Goal: Task Accomplishment & Management: Complete application form

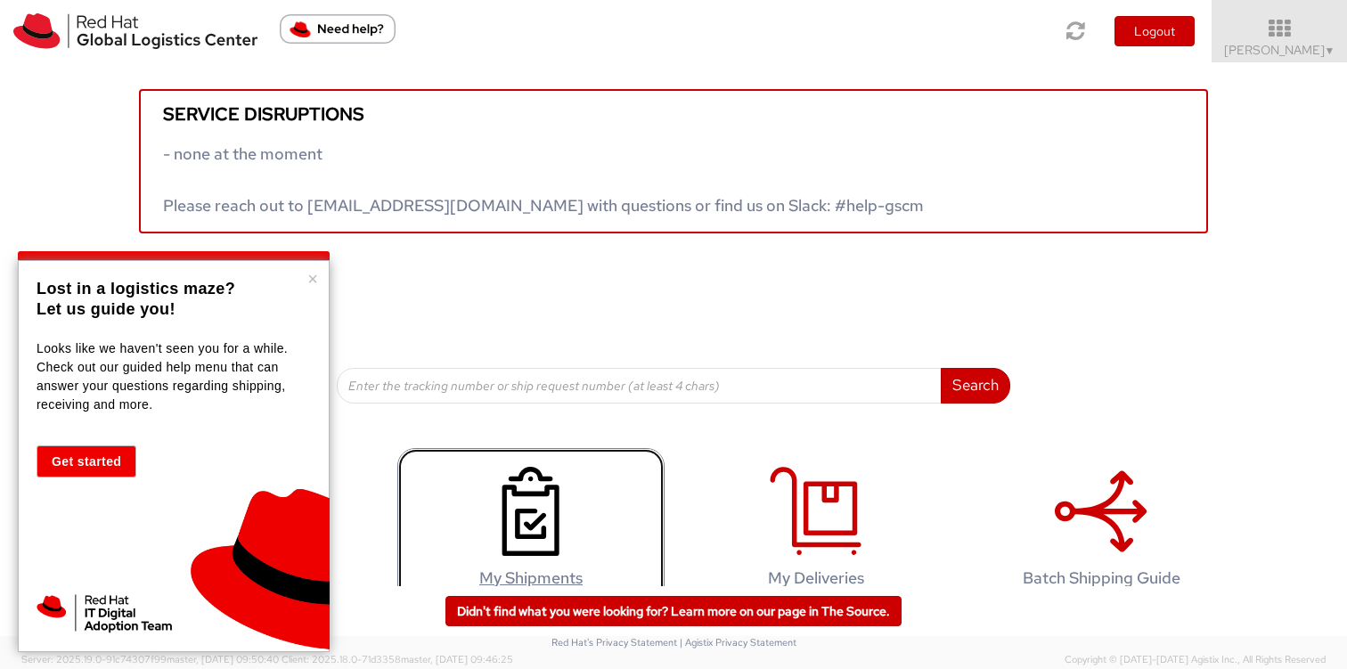
click at [521, 520] on icon at bounding box center [531, 511] width 92 height 89
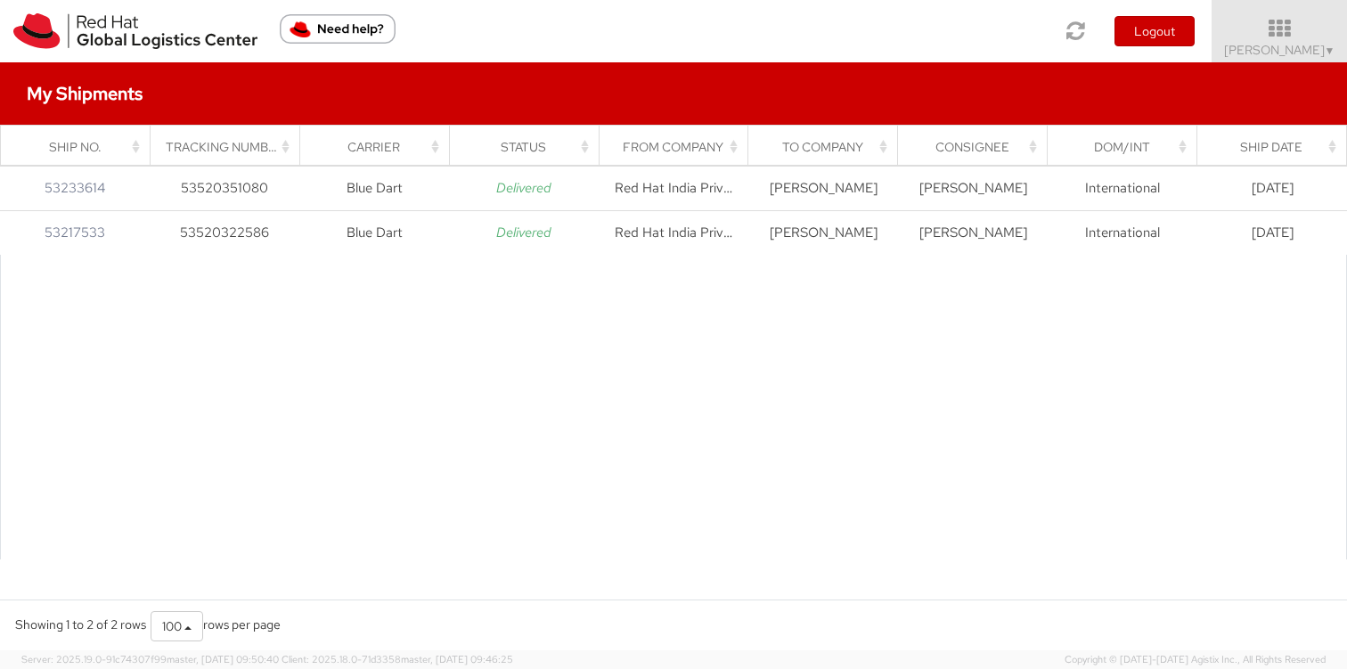
click at [393, 460] on div at bounding box center [673, 407] width 1347 height 305
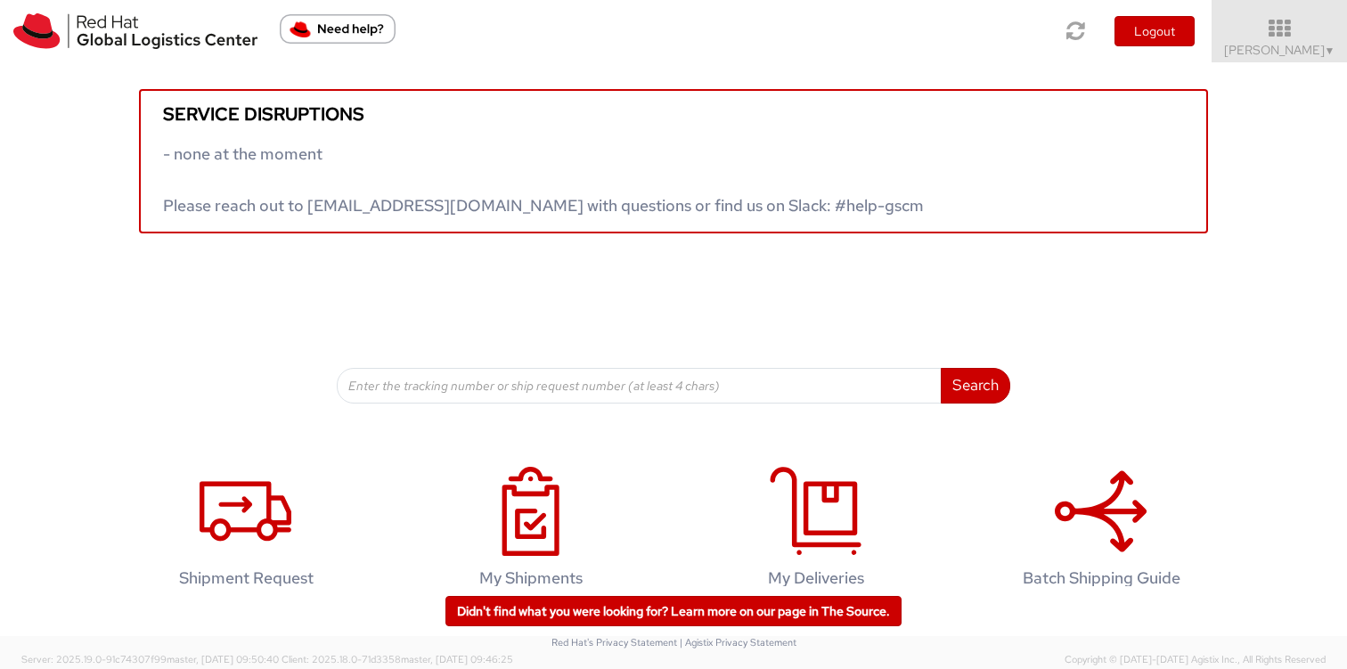
click at [68, 436] on div "Service disruptions - none at the moment Please reach out to globallogistics@re…" at bounding box center [673, 342] width 1347 height 560
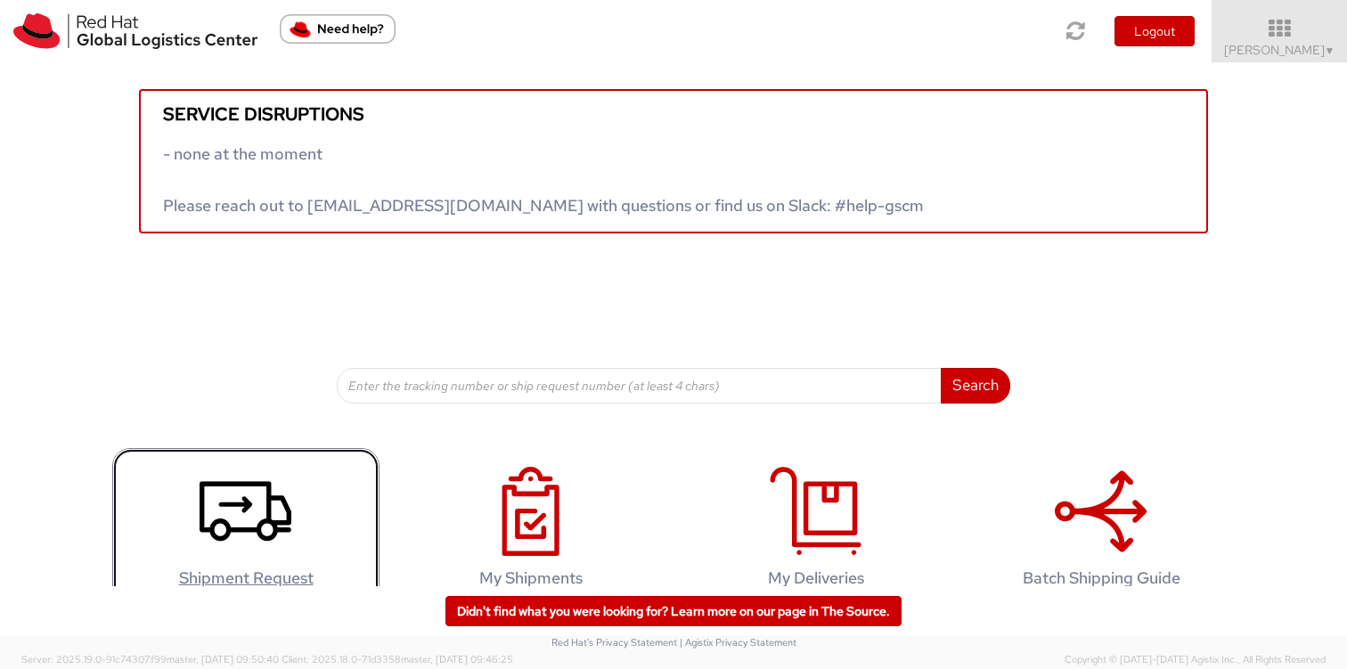
click at [222, 553] on icon at bounding box center [246, 511] width 92 height 89
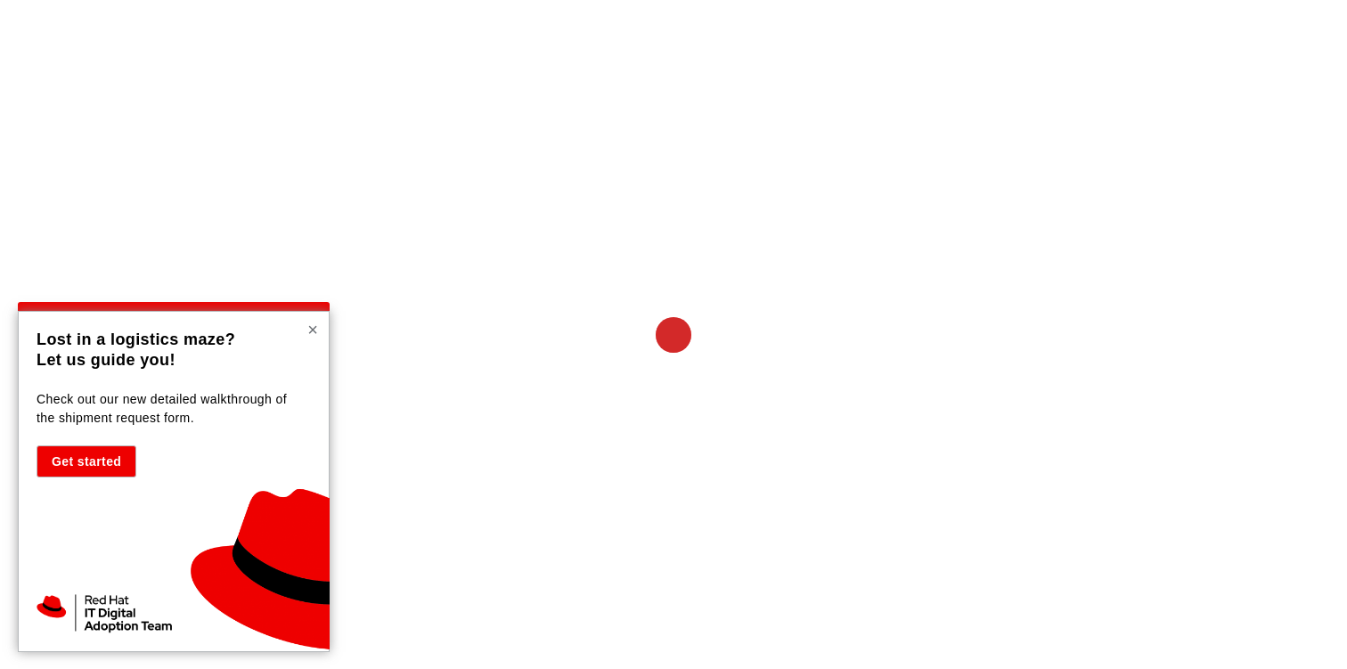
click at [310, 335] on button "×" at bounding box center [312, 330] width 11 height 18
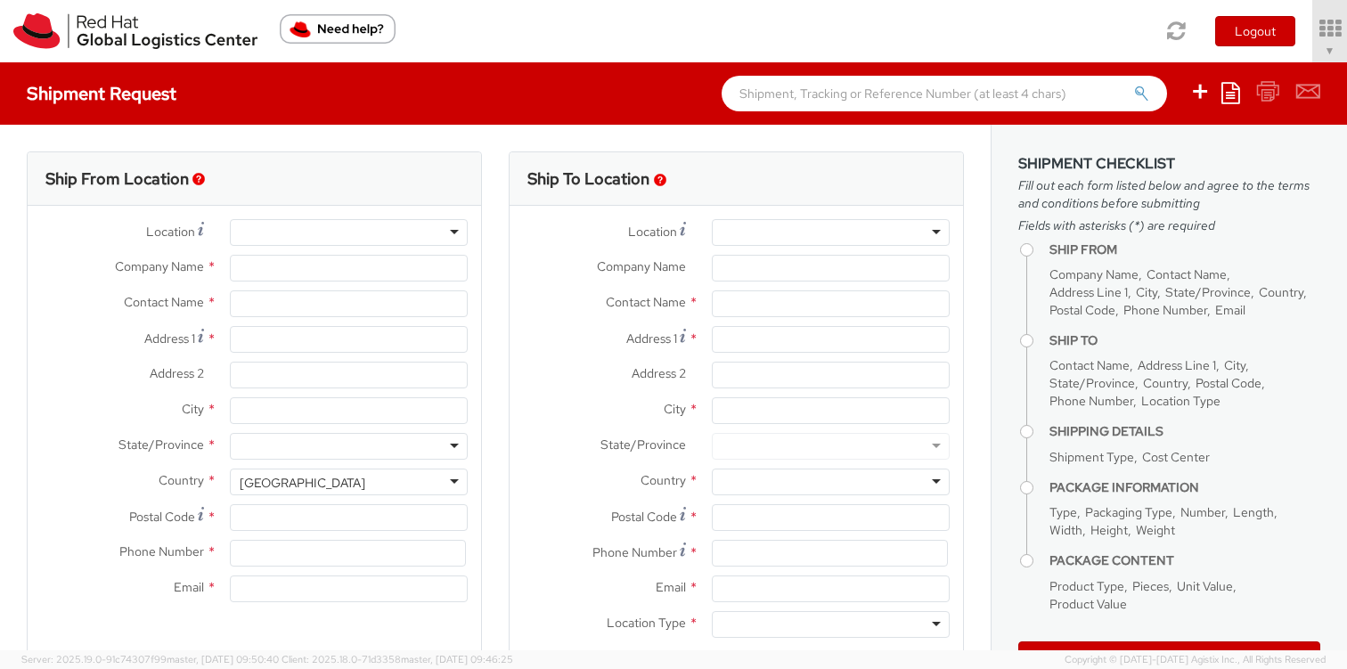
click at [357, 235] on div at bounding box center [349, 232] width 238 height 27
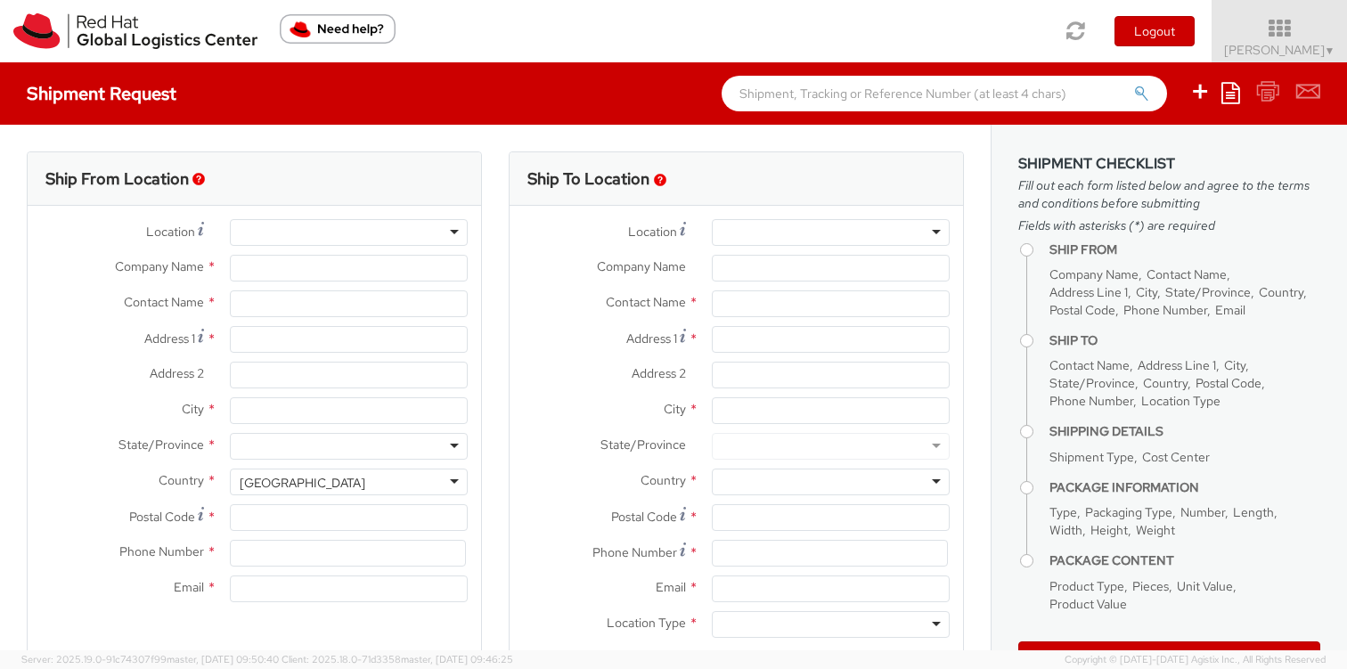
select select "587"
select select
click at [456, 231] on div at bounding box center [349, 232] width 238 height 27
type input "Red Hat"
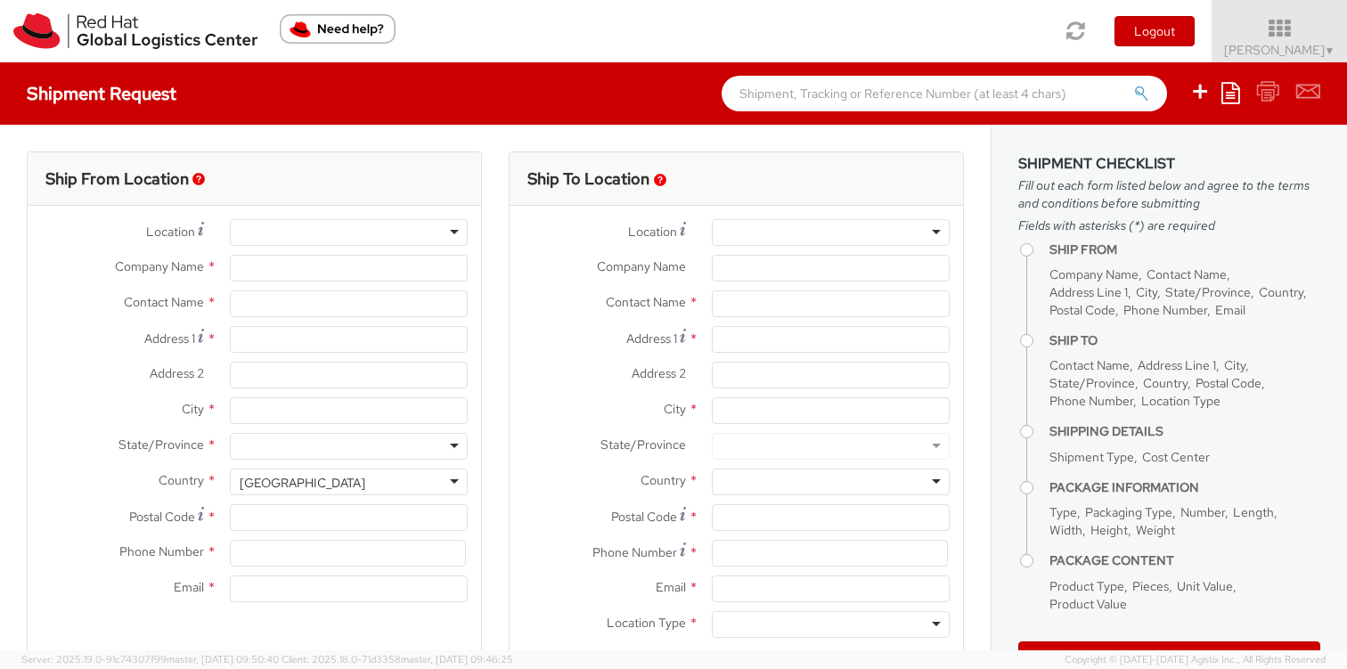
type input "[PERSON_NAME]"
type input "[EMAIL_ADDRESS][DOMAIN_NAME]"
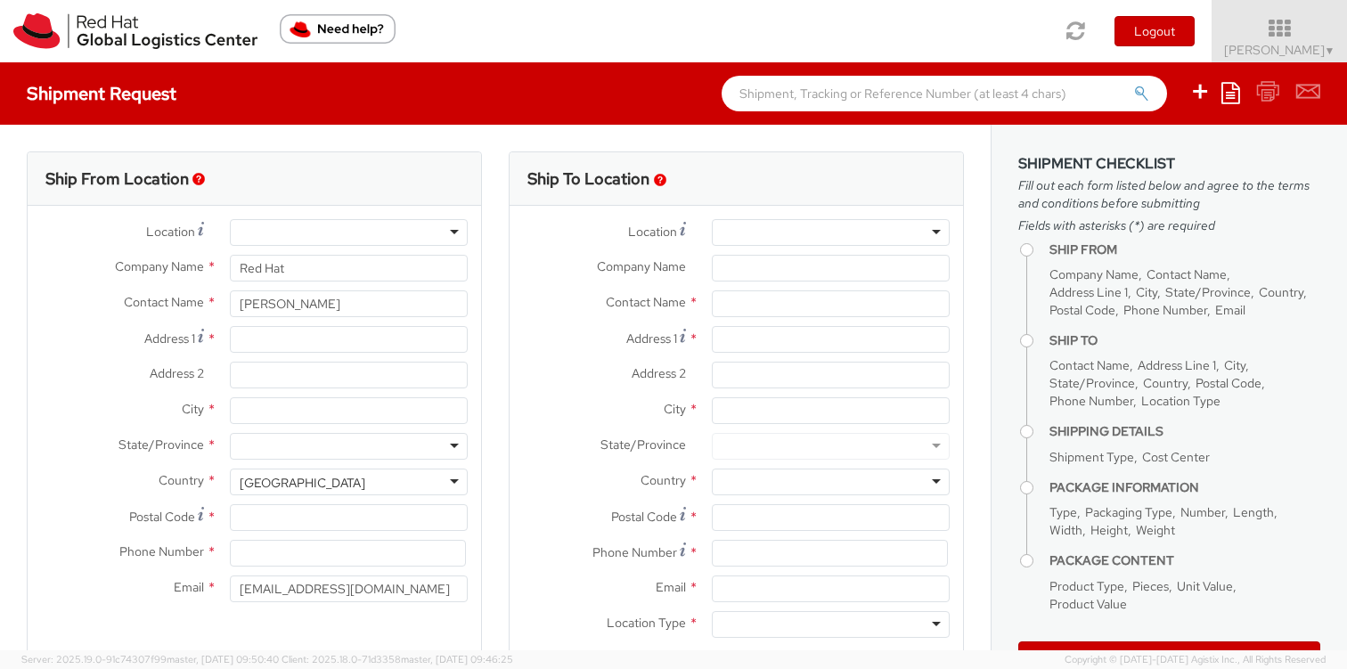
scroll to position [4, 0]
click at [453, 229] on div at bounding box center [349, 232] width 238 height 27
click at [72, 336] on label "Address 1 *" at bounding box center [122, 338] width 189 height 24
click at [230, 336] on input "Address 1 *" at bounding box center [349, 339] width 238 height 27
click at [445, 231] on div at bounding box center [349, 232] width 238 height 27
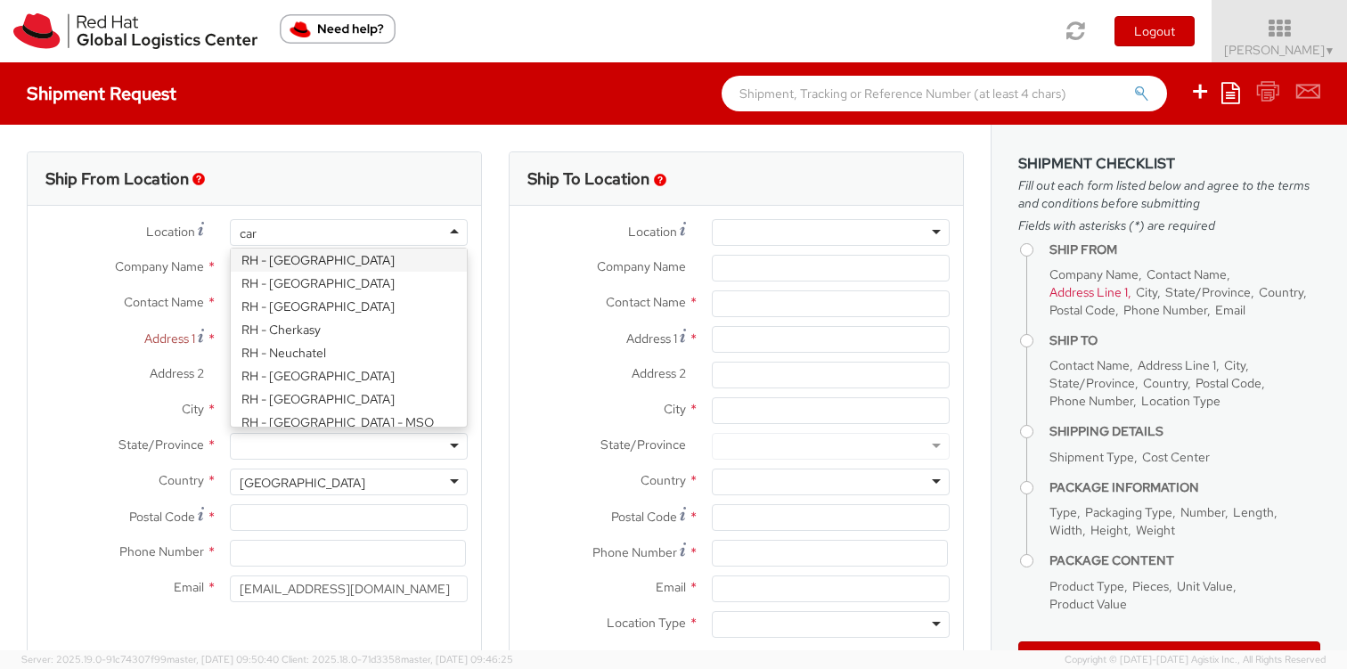
scroll to position [0, 0]
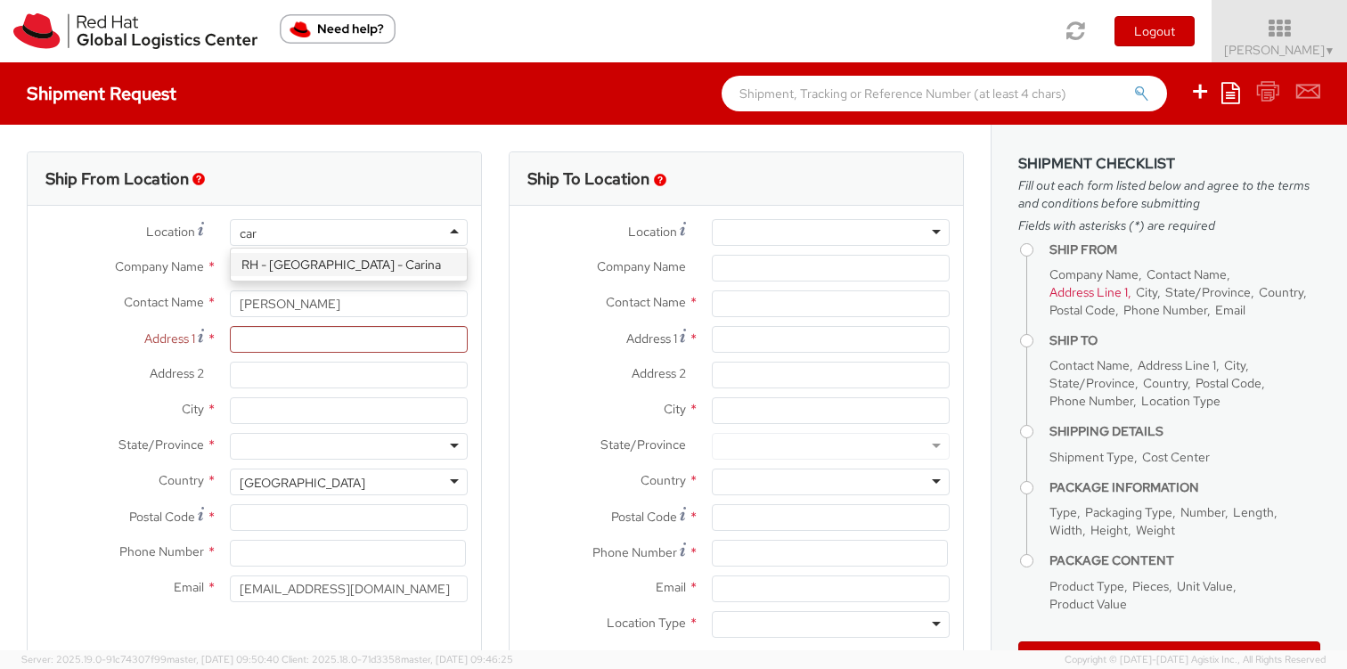
type input "[PERSON_NAME]"
type input "Red Hat India Private Limited"
type input "Bagmane [GEOGRAPHIC_DATA]"
type input "FL 10, [GEOGRAPHIC_DATA], [GEOGRAPHIC_DATA]"
type input "[GEOGRAPHIC_DATA]"
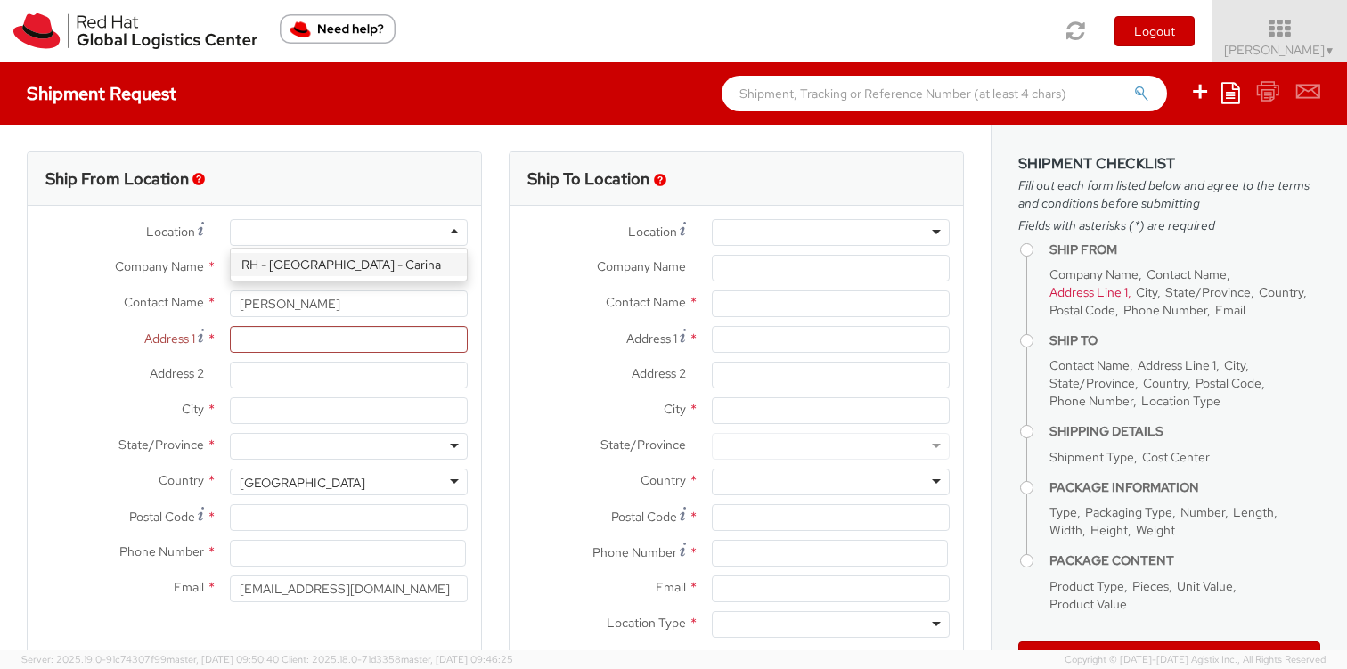
type input "560037"
type input "918067935000"
select select "CM"
select select "KGS"
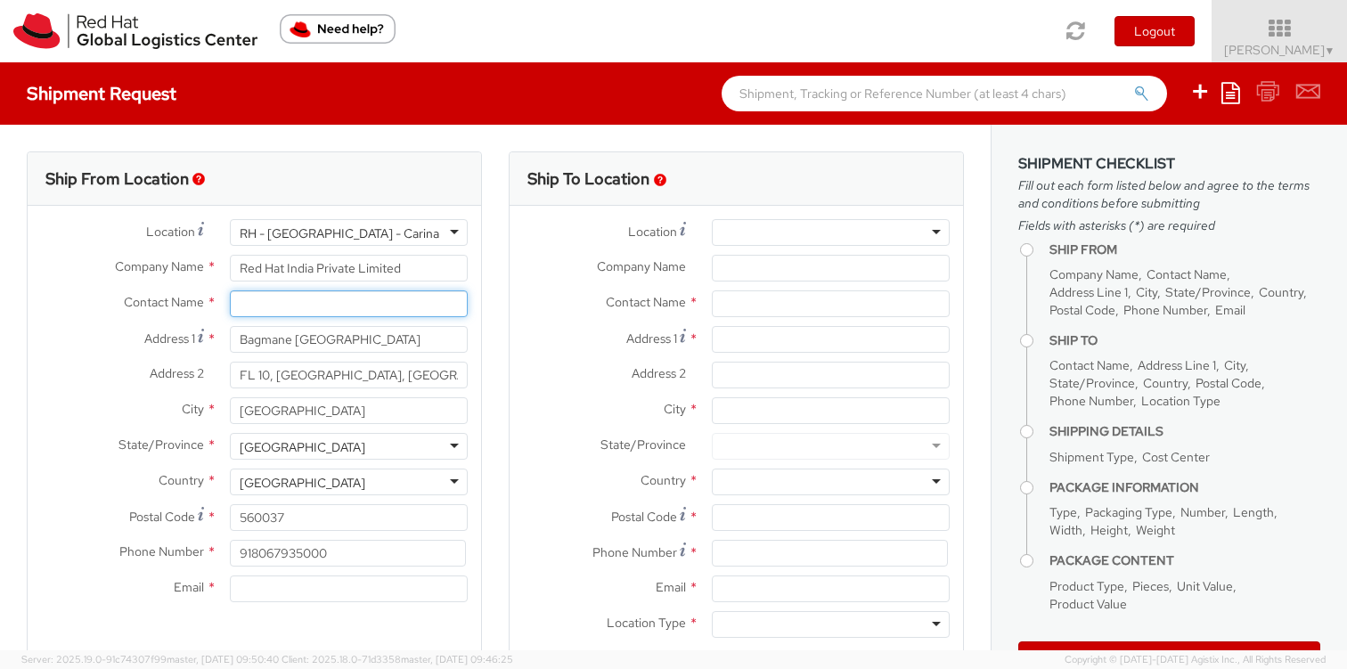
click at [292, 302] on input "text" at bounding box center [349, 303] width 238 height 27
type input "[PERSON_NAME]"
click at [107, 345] on label "Address 1 *" at bounding box center [122, 338] width 189 height 24
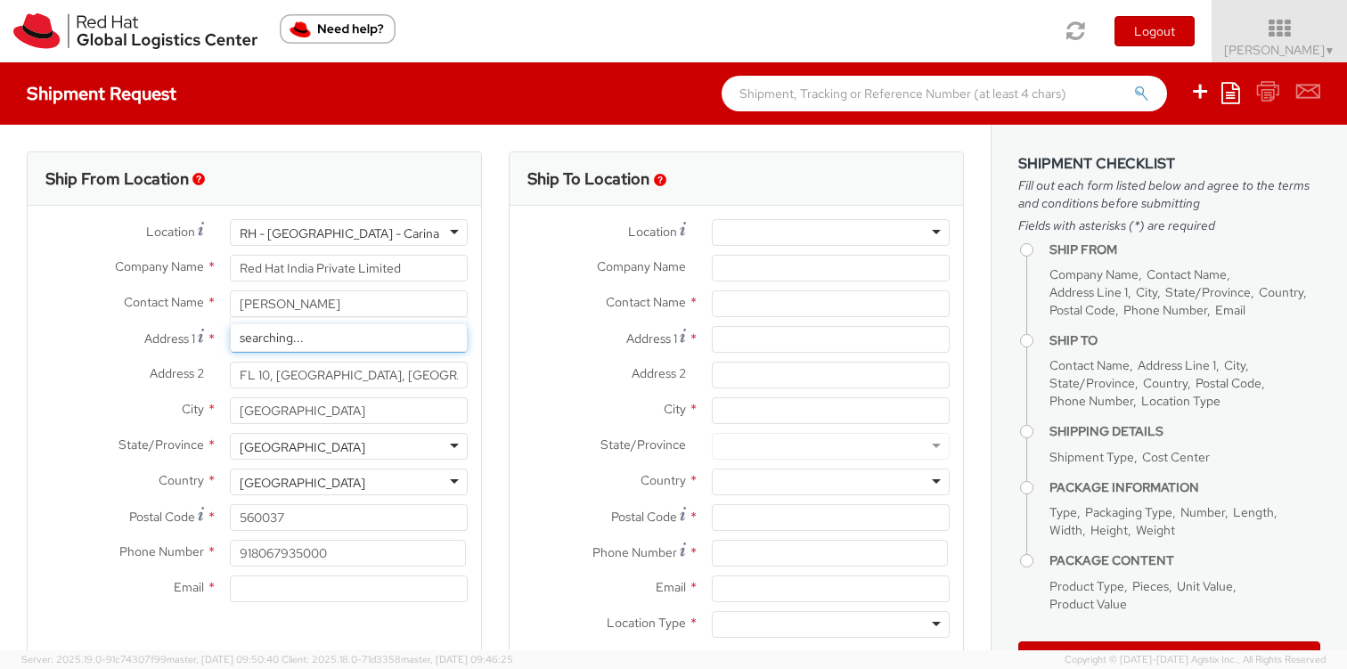
click at [230, 345] on input "Bagmane [GEOGRAPHIC_DATA]" at bounding box center [349, 339] width 238 height 27
click at [255, 583] on input "Email *" at bounding box center [349, 588] width 238 height 27
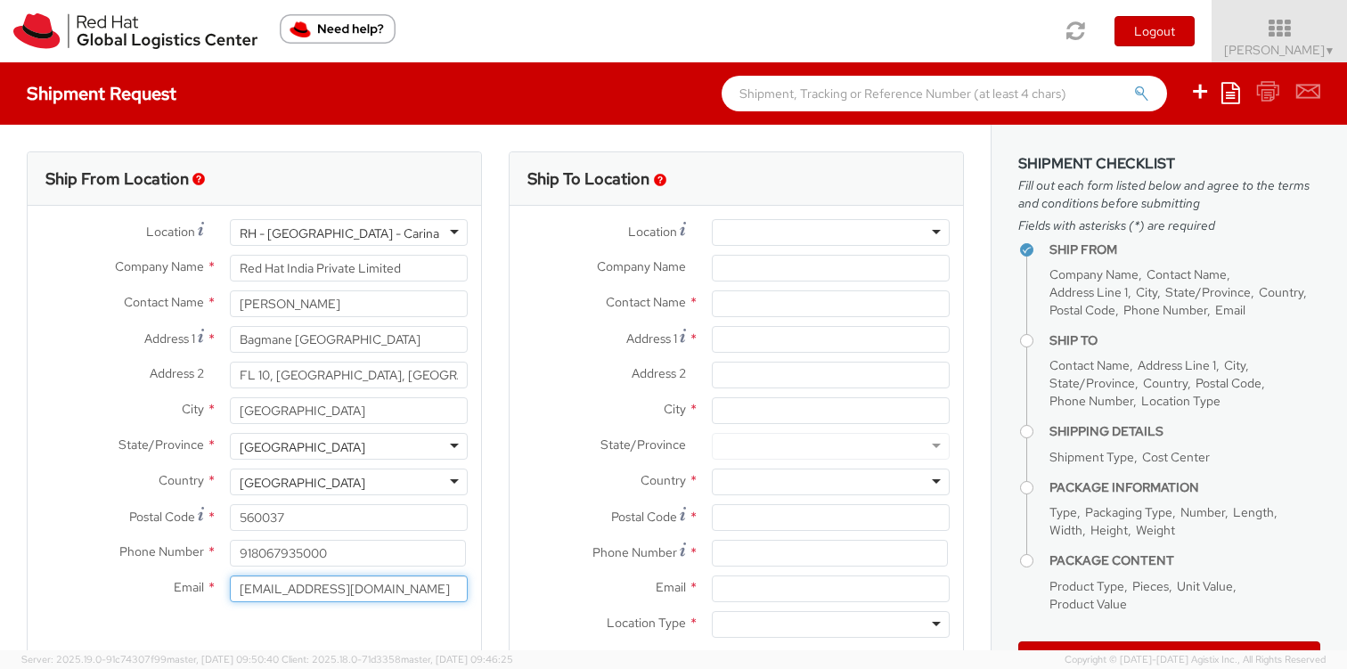
type input "[EMAIL_ADDRESS][DOMAIN_NAME]"
click at [25, 617] on div "Ship From Location Location * [GEOGRAPHIC_DATA] - [GEOGRAPHIC_DATA] - [GEOGRAPH…" at bounding box center [254, 417] width 482 height 532
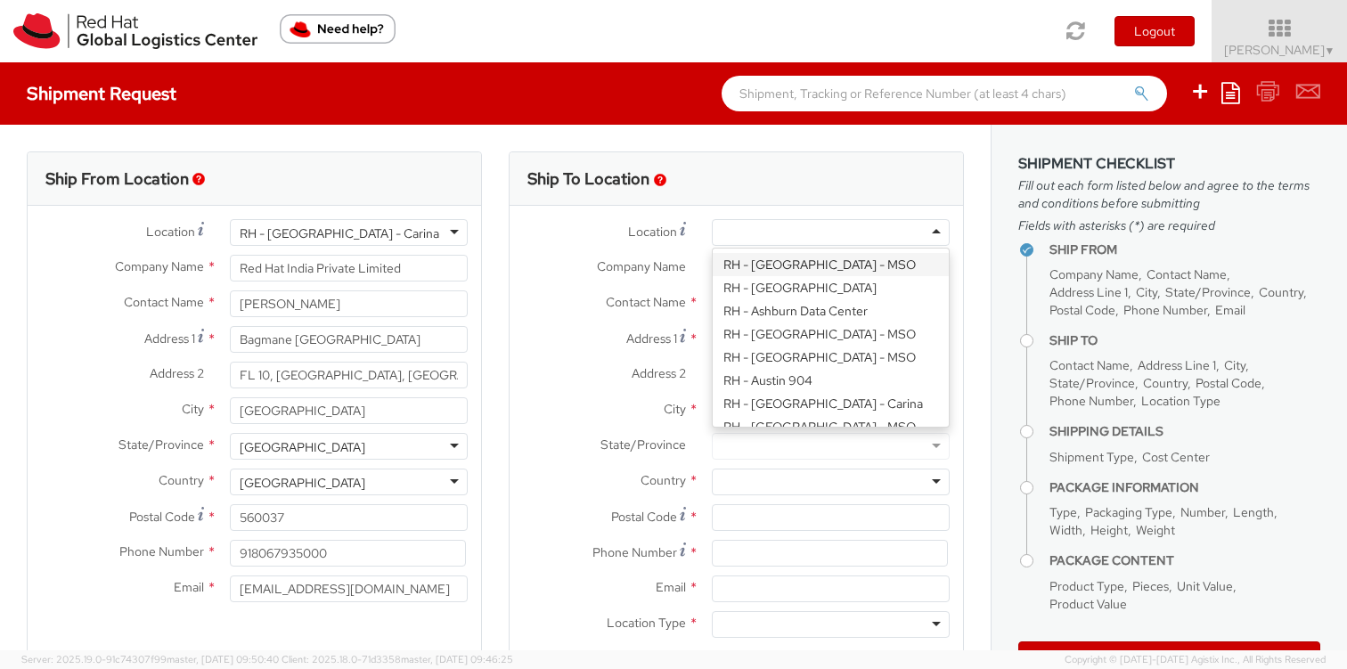
click at [844, 223] on div at bounding box center [831, 232] width 238 height 27
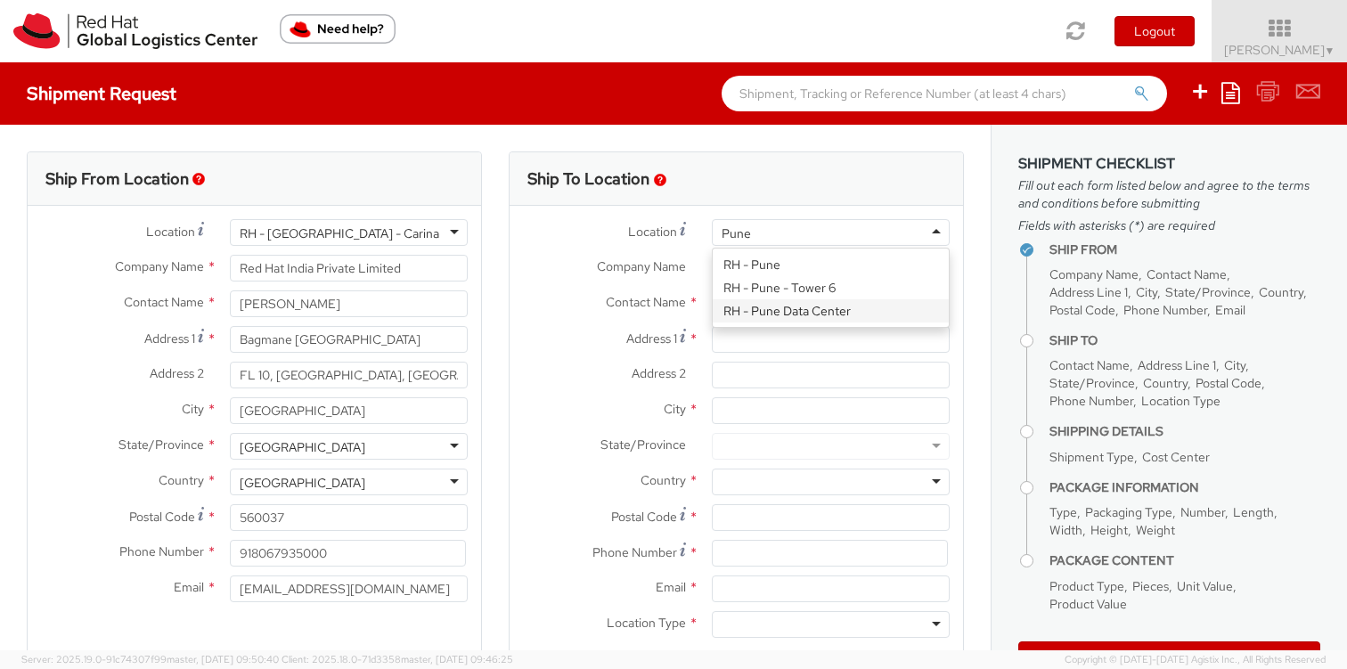
type input "Pune"
click at [619, 260] on span "Company Name" at bounding box center [641, 266] width 89 height 16
click at [712, 260] on input "Company Name *" at bounding box center [831, 268] width 238 height 27
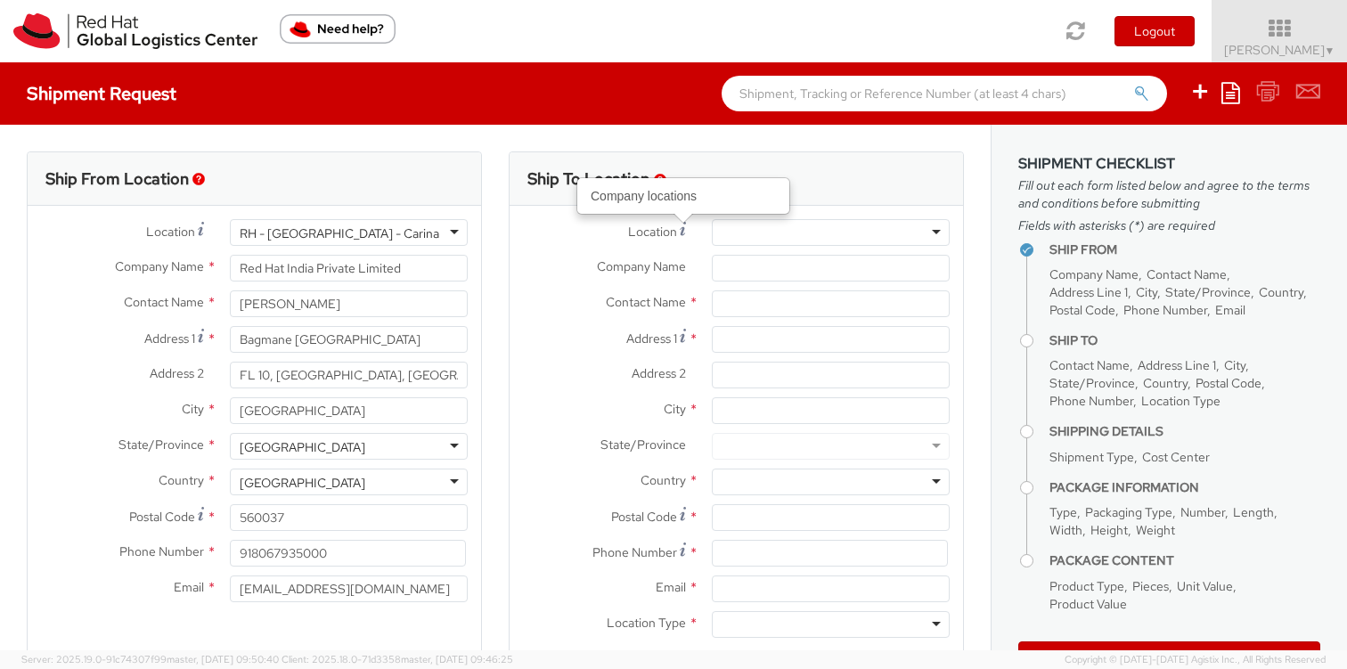
click at [808, 244] on div at bounding box center [831, 232] width 238 height 27
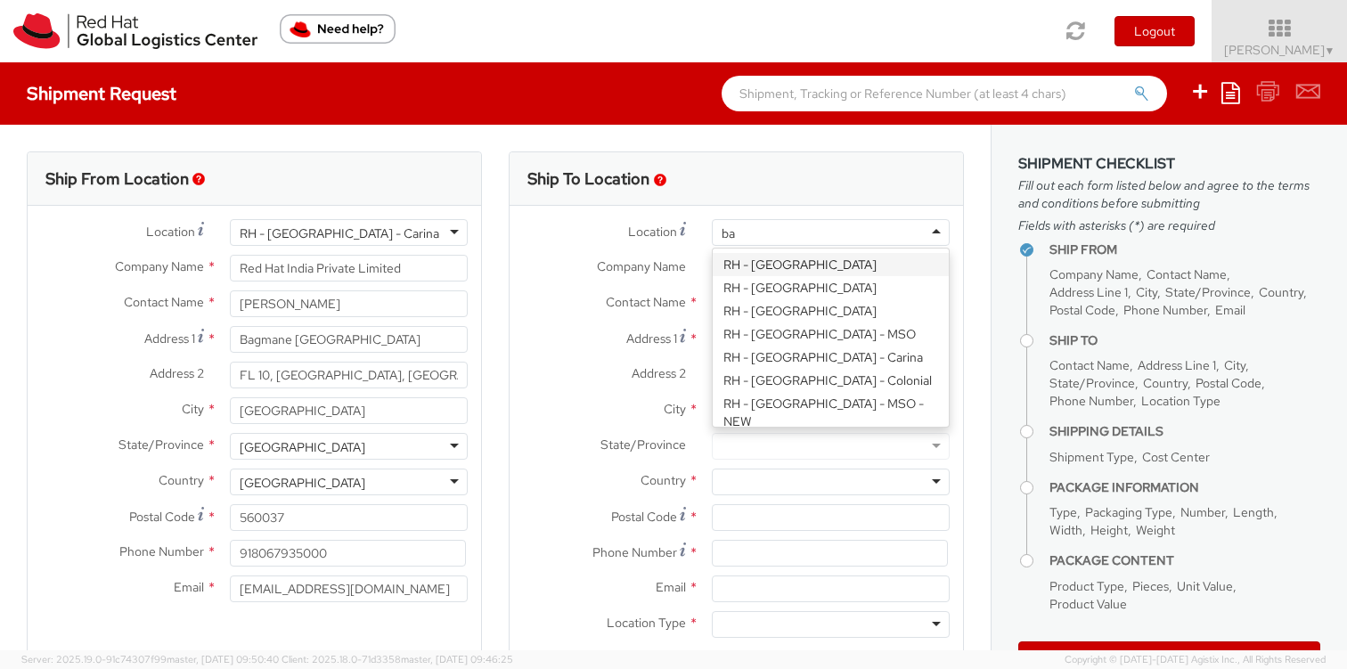
type input "b"
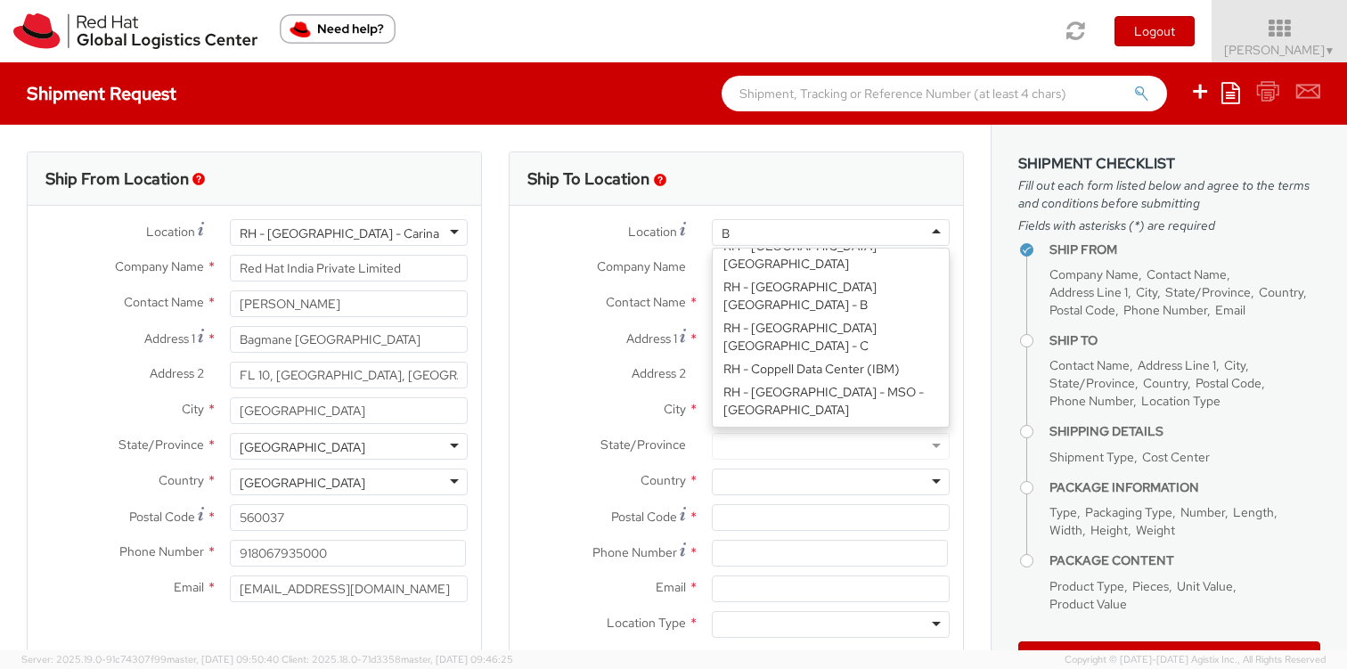
scroll to position [4, 0]
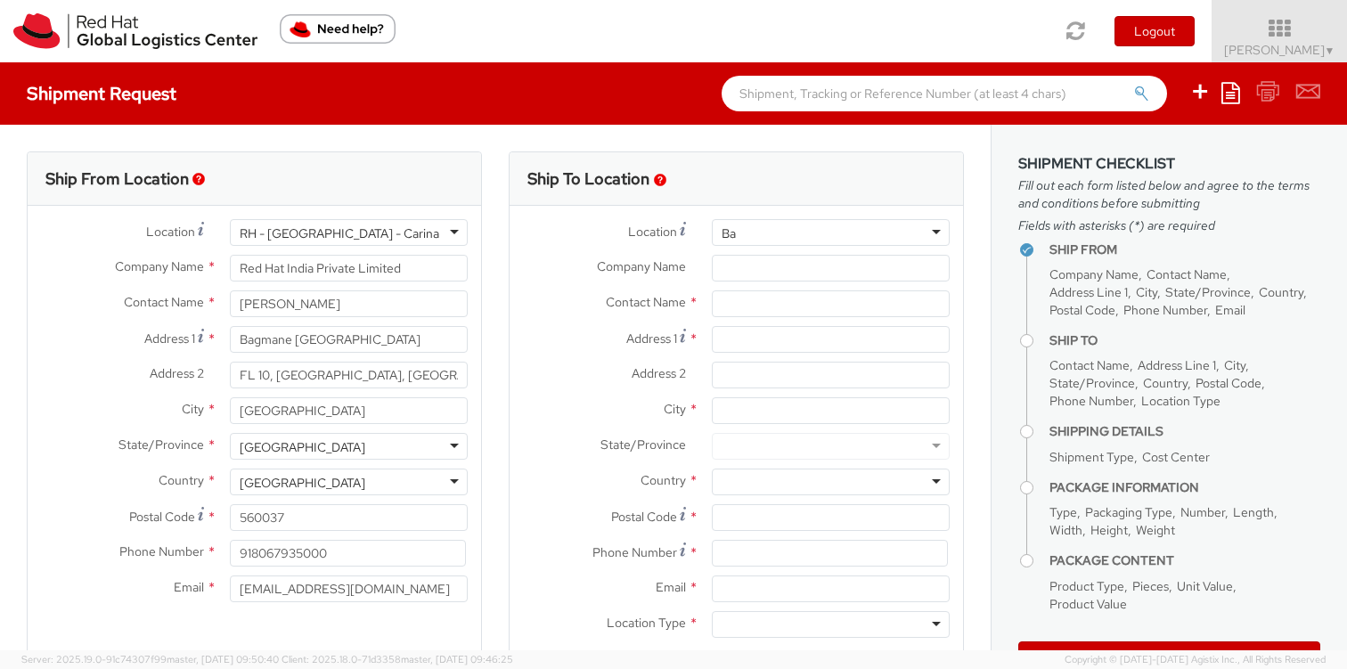
type input "B"
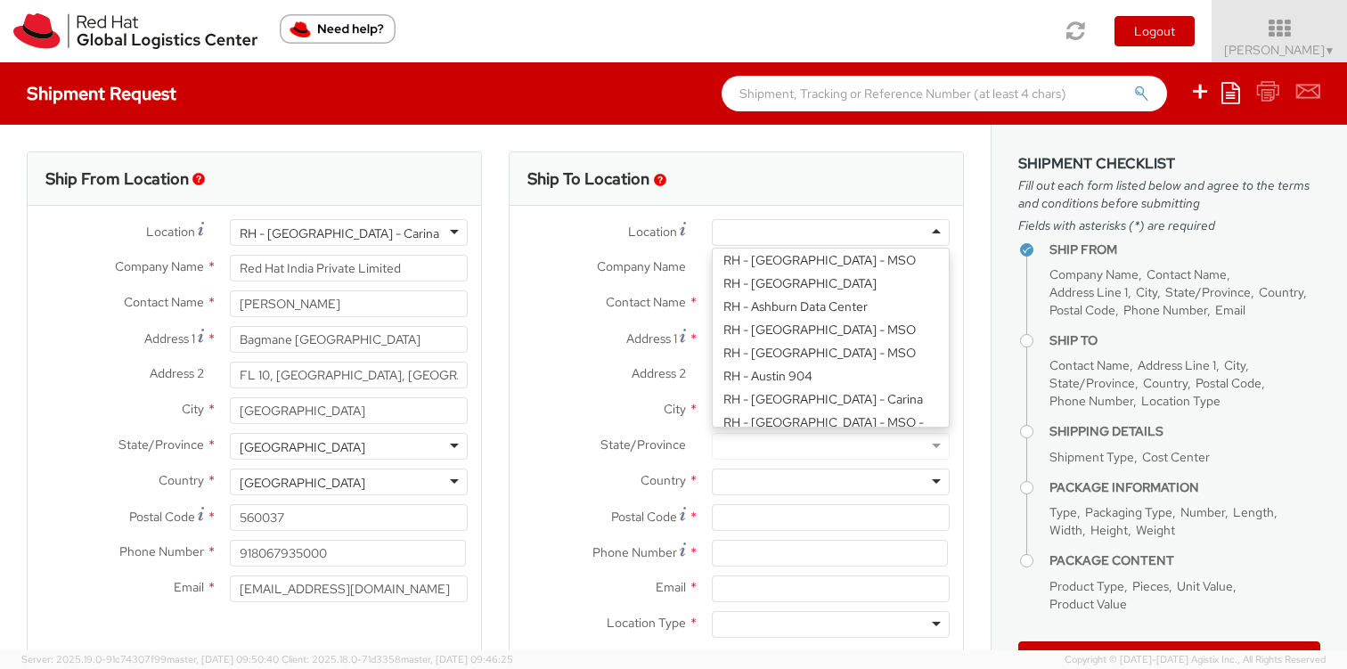
scroll to position [275, 0]
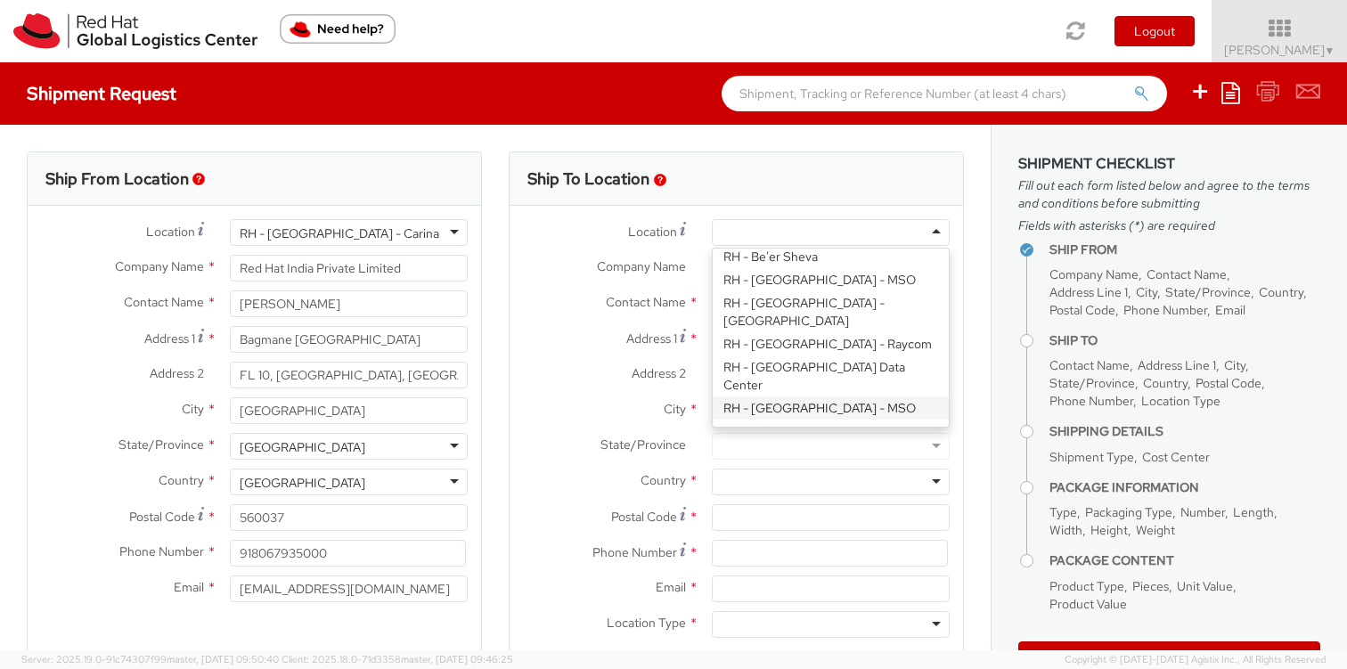
click at [615, 272] on span "Company Name" at bounding box center [641, 266] width 89 height 16
click at [712, 272] on input "Company Name *" at bounding box center [831, 268] width 238 height 27
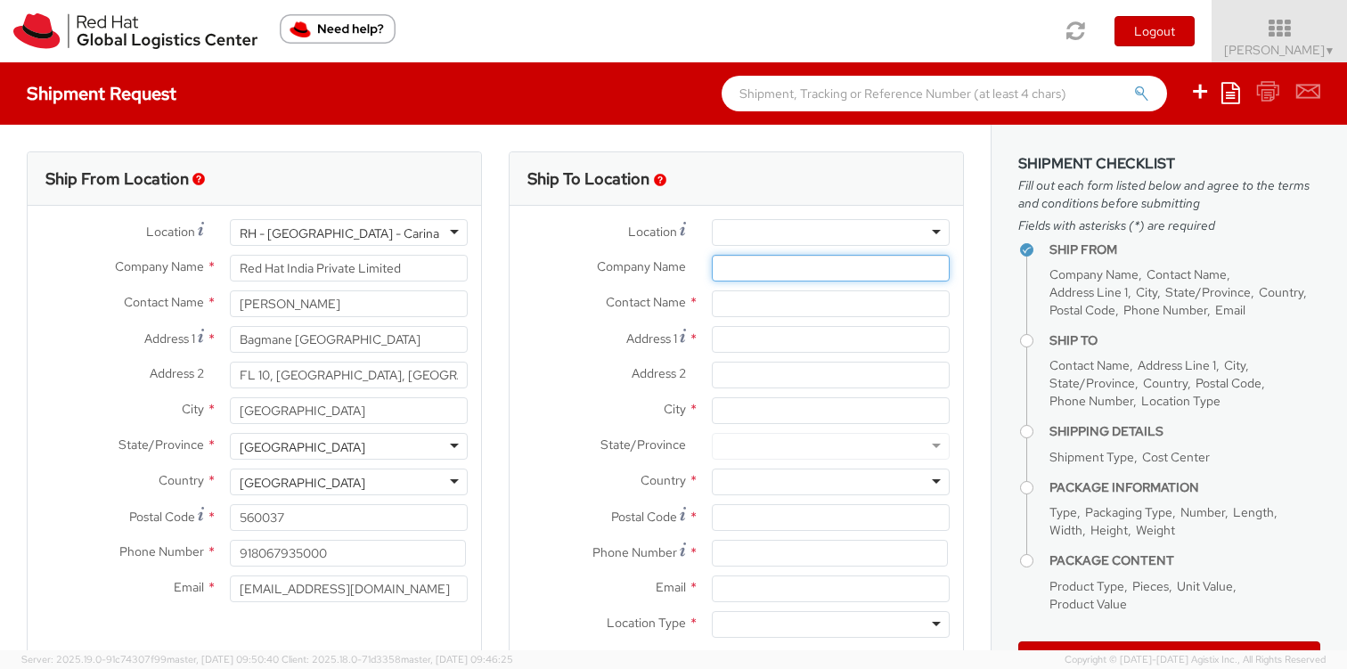
click at [772, 260] on input "Company Name *" at bounding box center [831, 268] width 238 height 27
click at [816, 274] on input "Bajaj Allianz Genaral Insurance" at bounding box center [831, 268] width 238 height 27
click at [823, 276] on input "Bajaj Allianz Genaral Insurance" at bounding box center [831, 268] width 238 height 27
click at [821, 270] on input "Bajaj Allianz Genaral Insurance" at bounding box center [831, 268] width 238 height 27
click at [911, 271] on input "Bajaj Allianz General Insurance" at bounding box center [831, 268] width 238 height 27
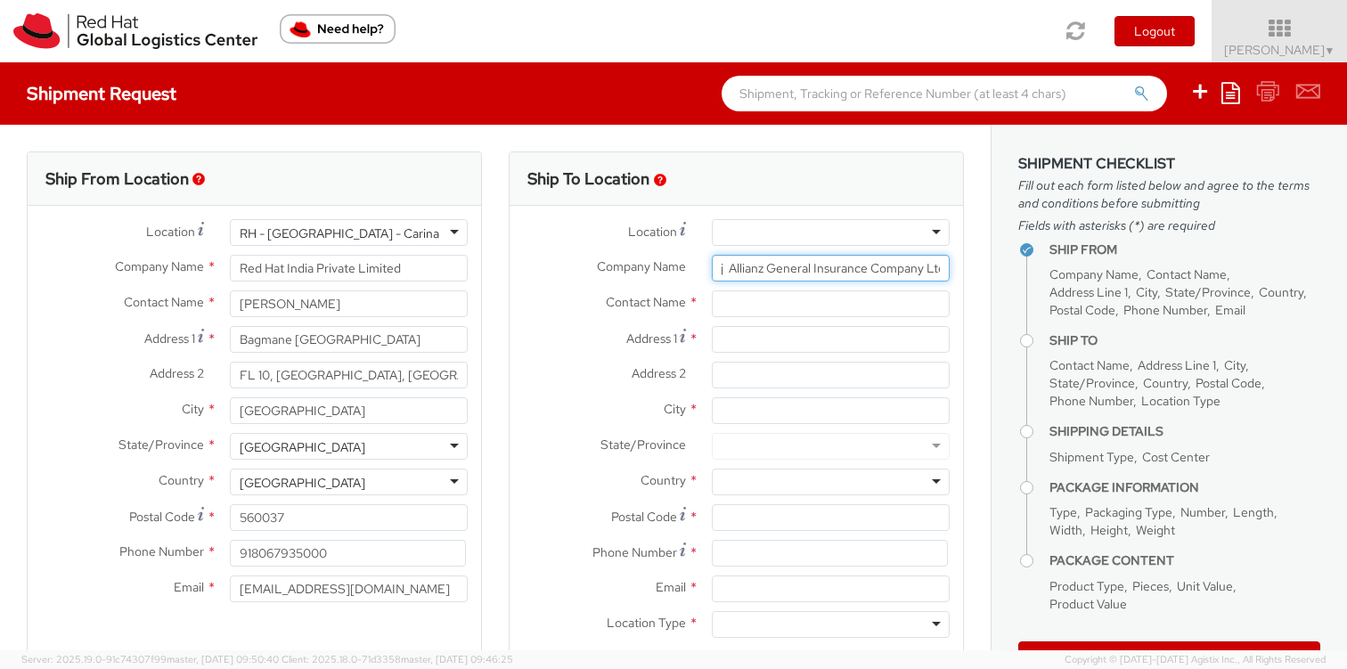
scroll to position [0, 31]
type input "Bajaj Allianz General Insurance Company Ltd"
click at [784, 305] on input "text" at bounding box center [831, 303] width 238 height 27
type input "[PERSON_NAME] (Health and Travel Admin Team)"
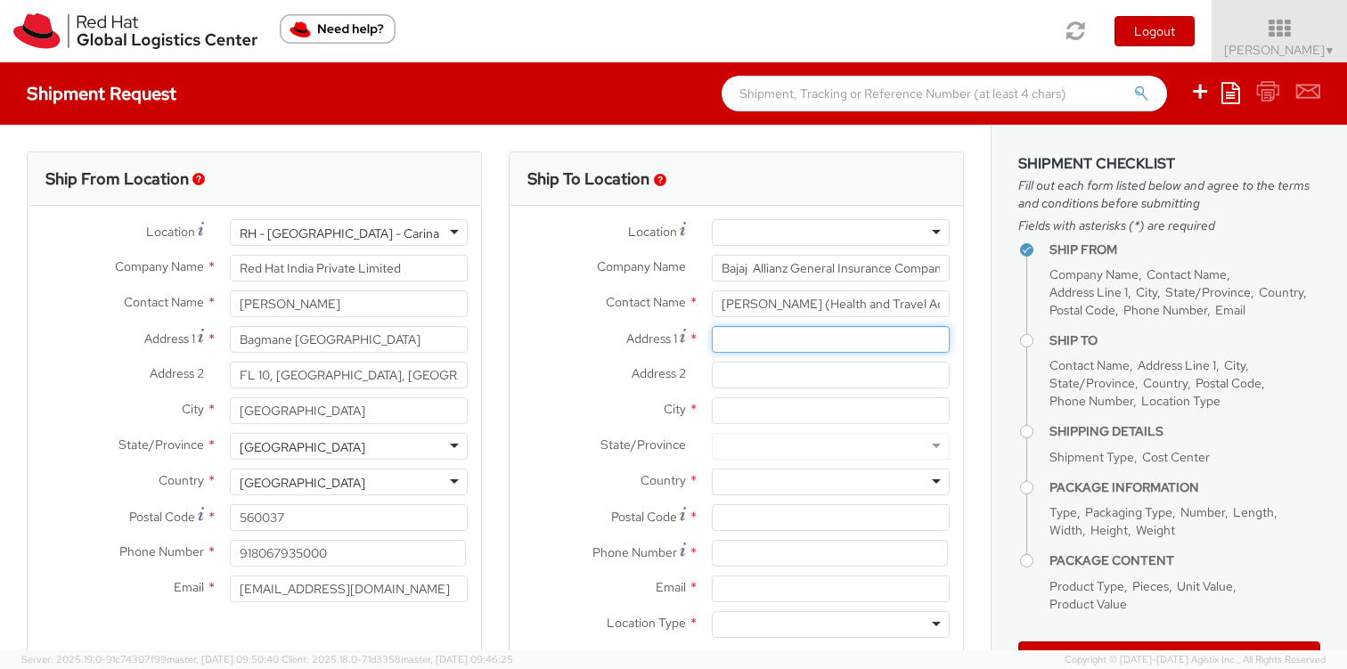
click at [738, 344] on input "Address 1 *" at bounding box center [831, 339] width 238 height 27
type input "A - Wing [GEOGRAPHIC_DATA]"
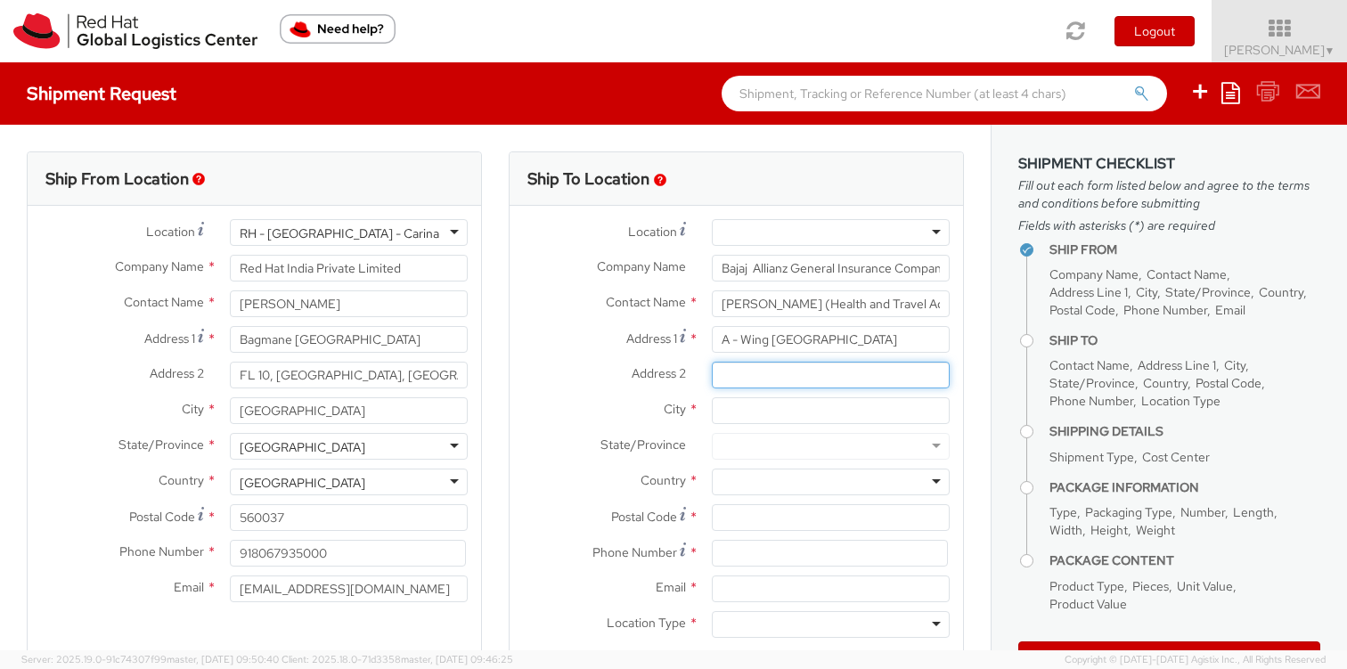
scroll to position [0, 0]
click at [726, 376] on input "Address 2 *" at bounding box center [831, 375] width 238 height 27
type input "[GEOGRAPHIC_DATA], [GEOGRAPHIC_DATA], [PERSON_NAME][GEOGRAPHIC_DATA]"
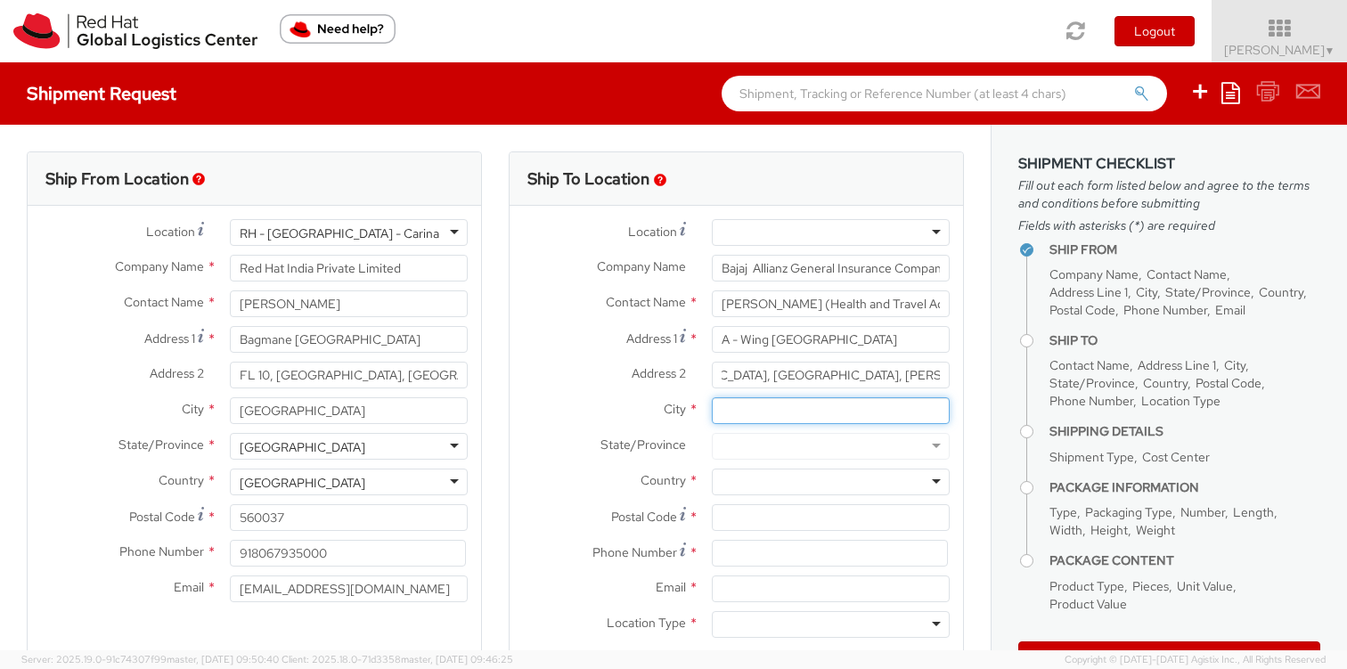
scroll to position [0, 0]
click at [739, 412] on input "City *" at bounding box center [831, 410] width 238 height 27
type input "Pune"
click at [635, 452] on span "State/Province" at bounding box center [643, 444] width 86 height 16
click at [738, 451] on div at bounding box center [831, 446] width 238 height 27
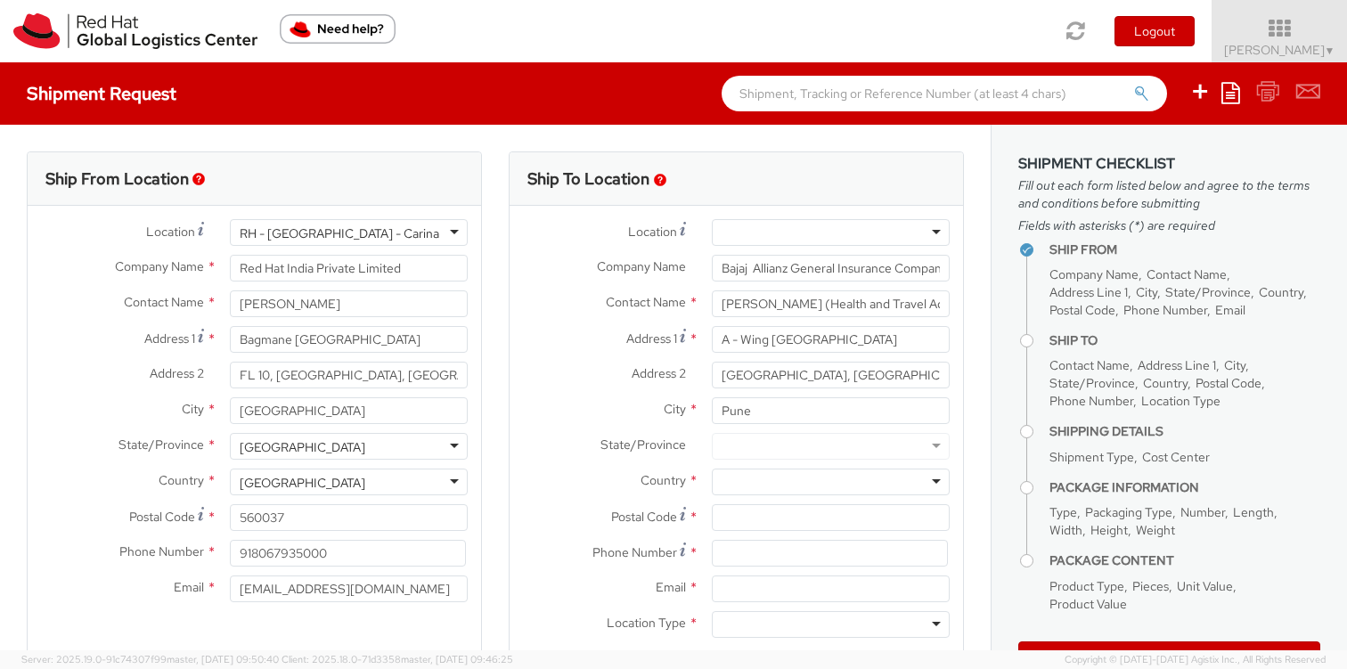
click at [918, 444] on div at bounding box center [831, 446] width 238 height 27
click at [793, 451] on div at bounding box center [831, 446] width 238 height 27
click at [793, 449] on div at bounding box center [831, 446] width 238 height 27
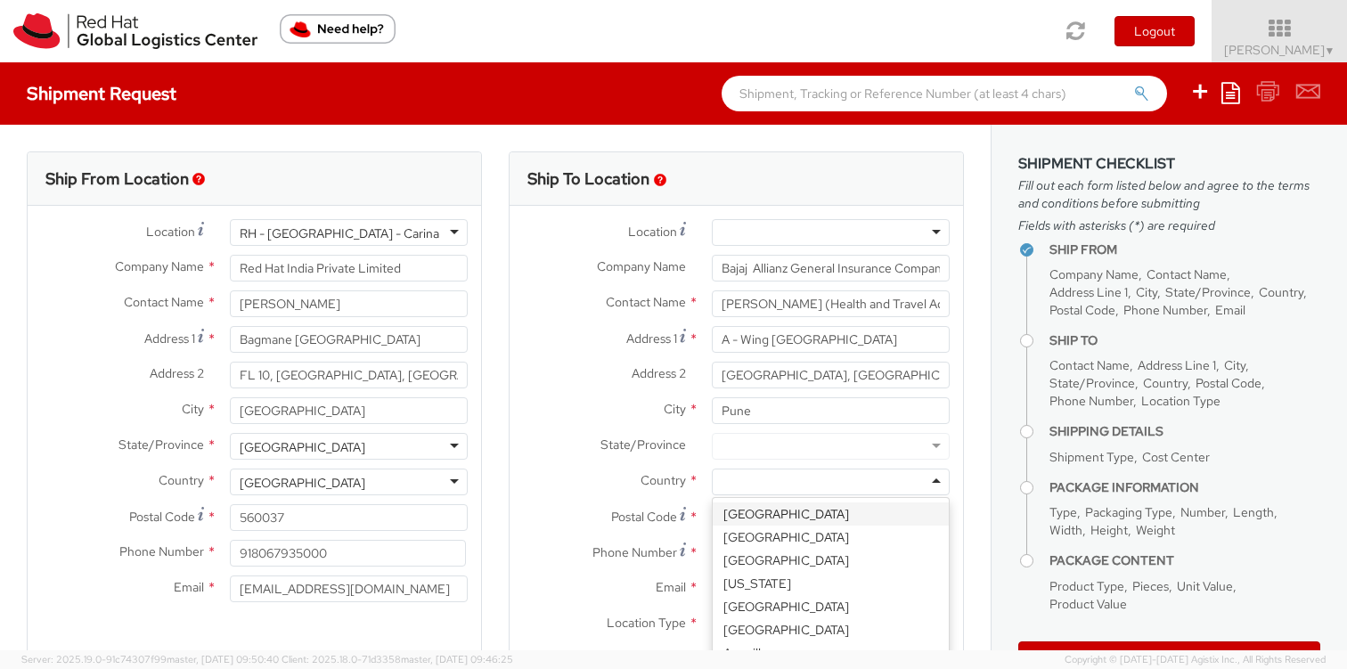
click at [778, 481] on div at bounding box center [831, 482] width 238 height 27
type input "ind"
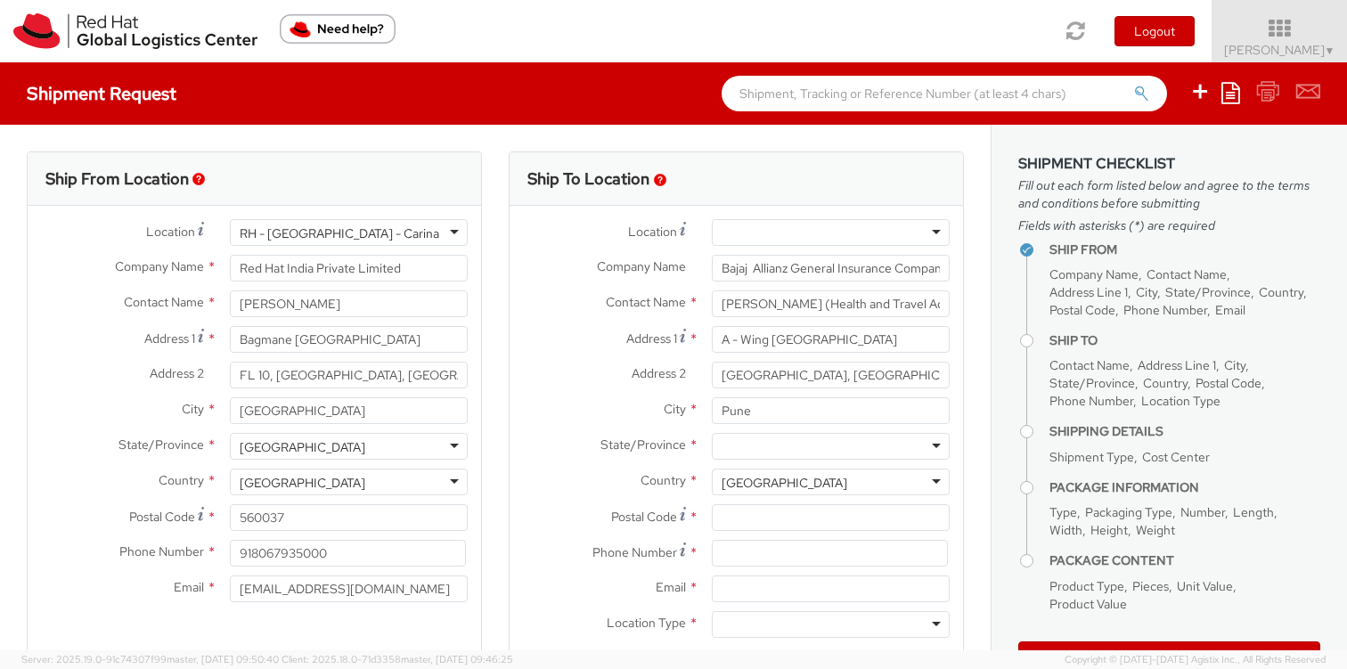
click at [670, 438] on span "State/Province" at bounding box center [643, 444] width 86 height 16
click at [761, 442] on div at bounding box center [831, 446] width 238 height 27
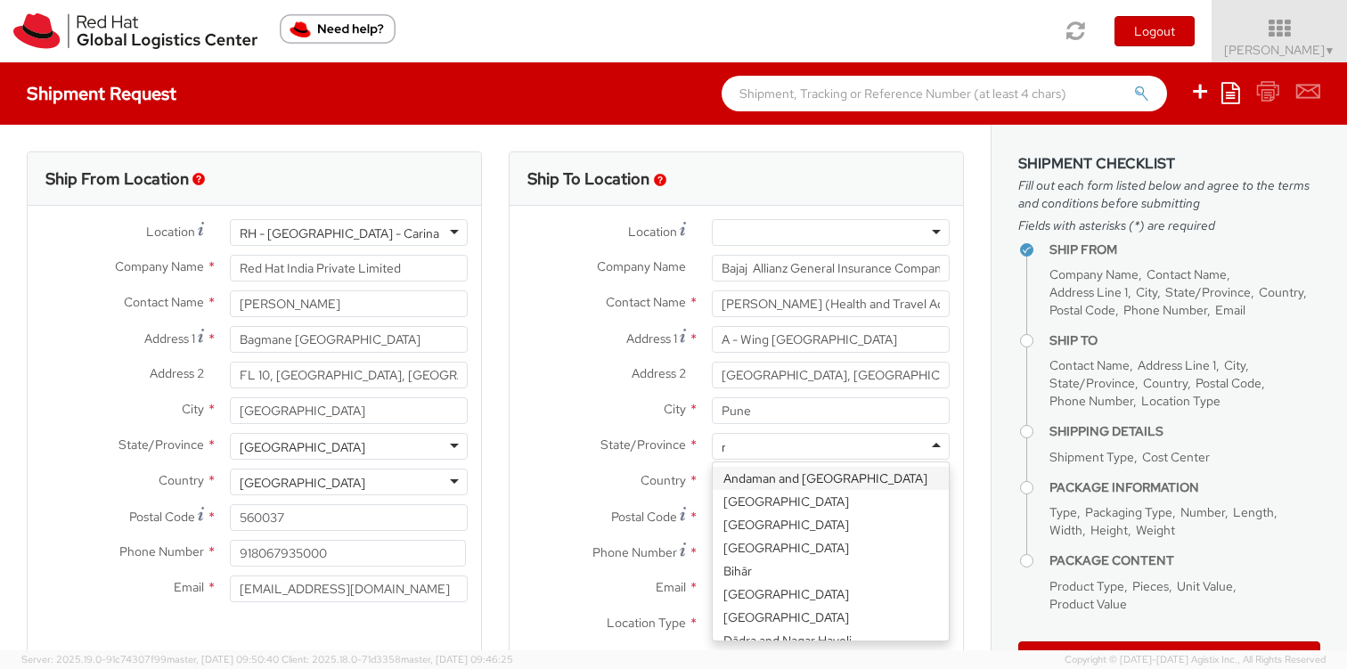
scroll to position [132, 0]
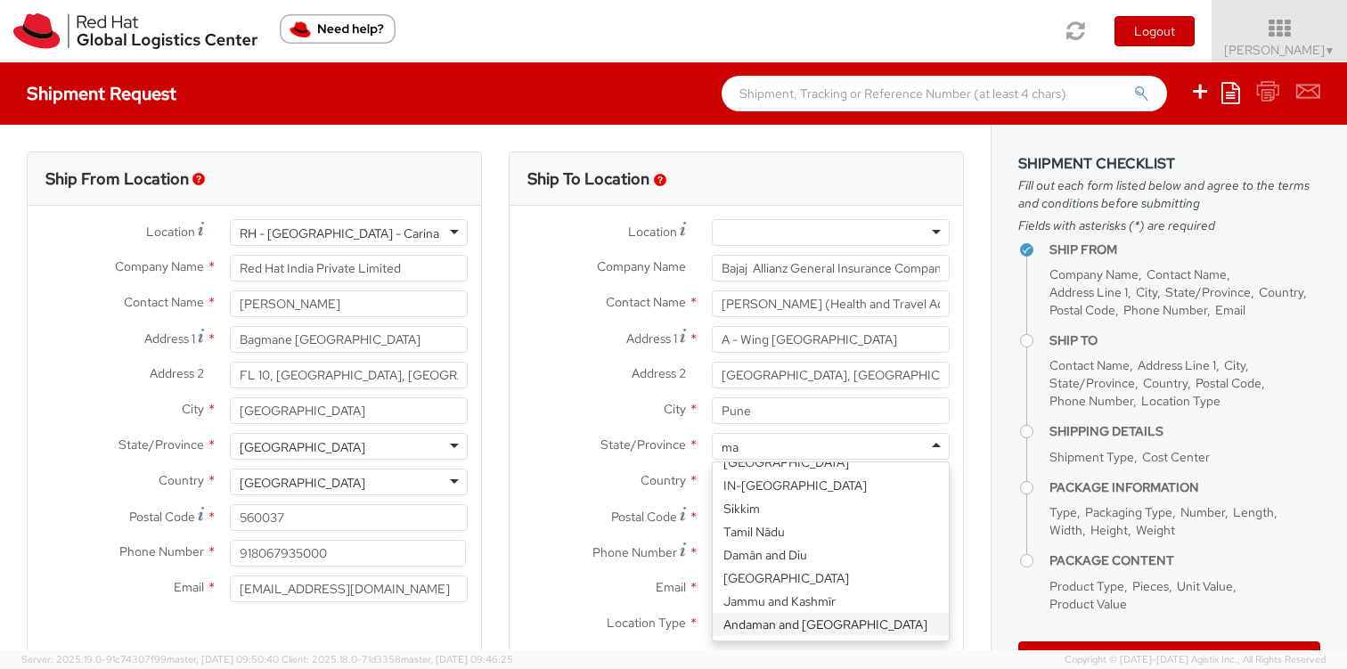
type input "mah"
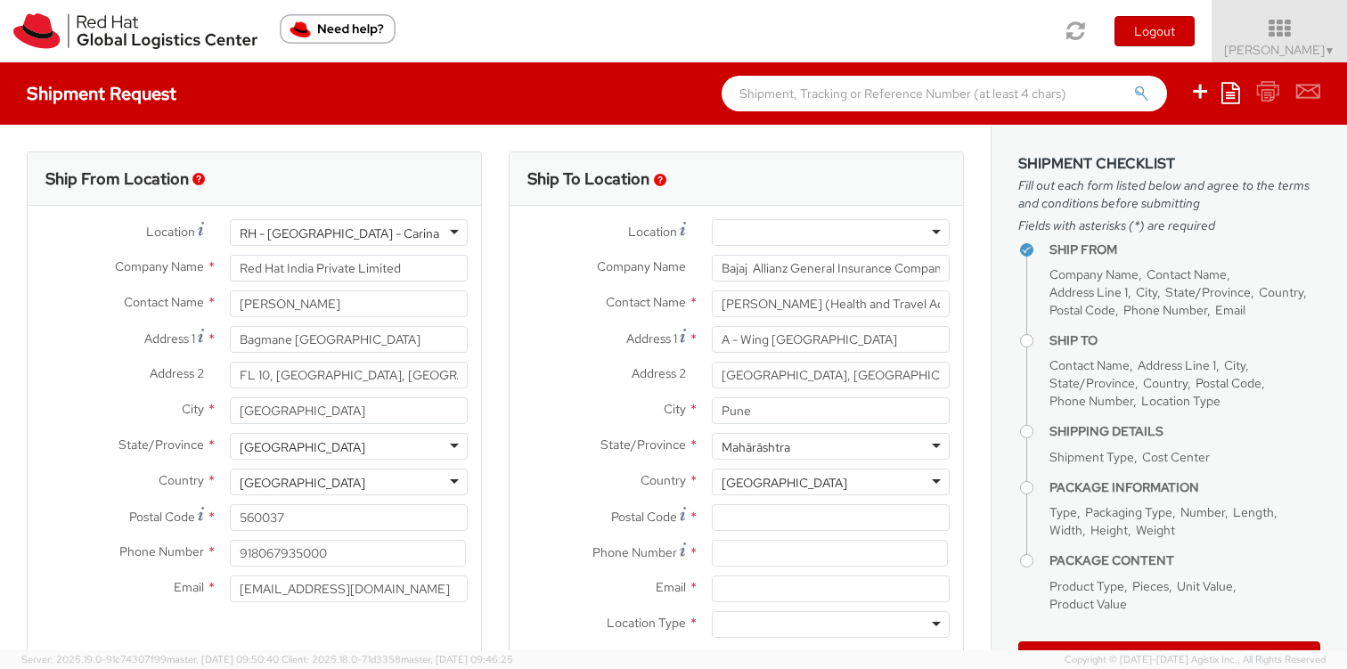
scroll to position [0, 0]
click at [727, 520] on input "Postal Code *" at bounding box center [831, 517] width 238 height 27
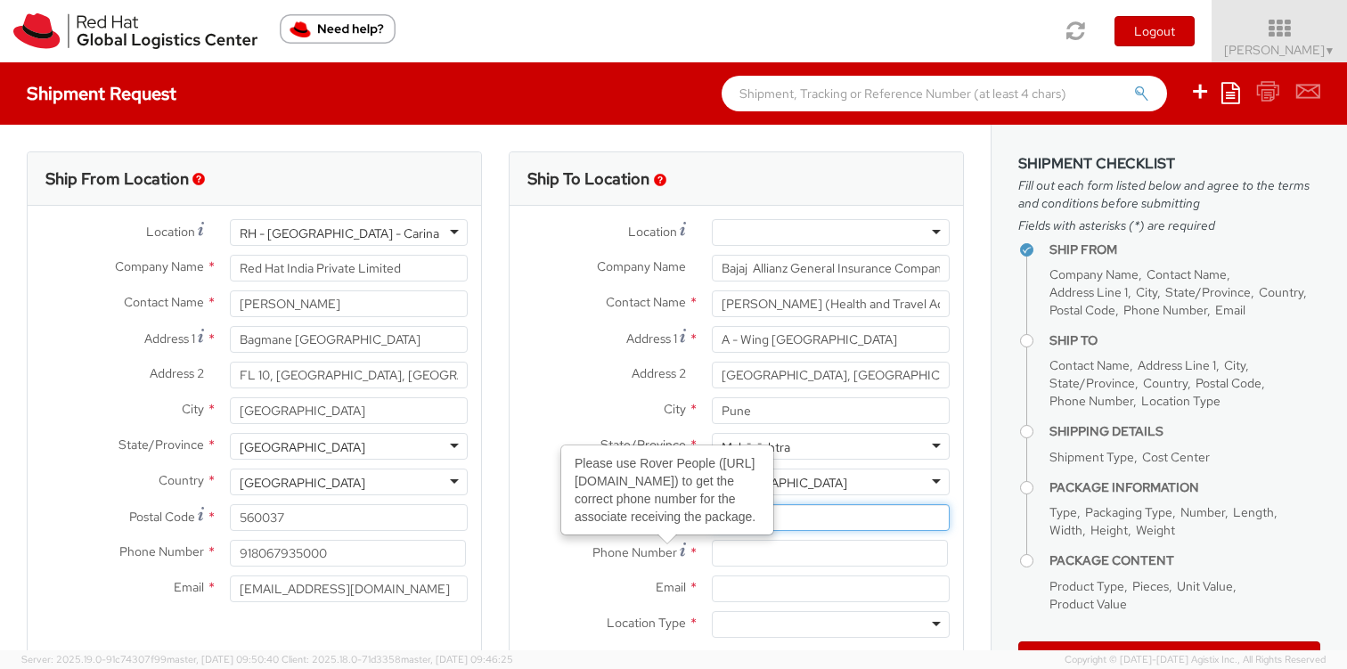
type input "411014"
click at [632, 549] on span "Phone Number" at bounding box center [634, 552] width 85 height 16
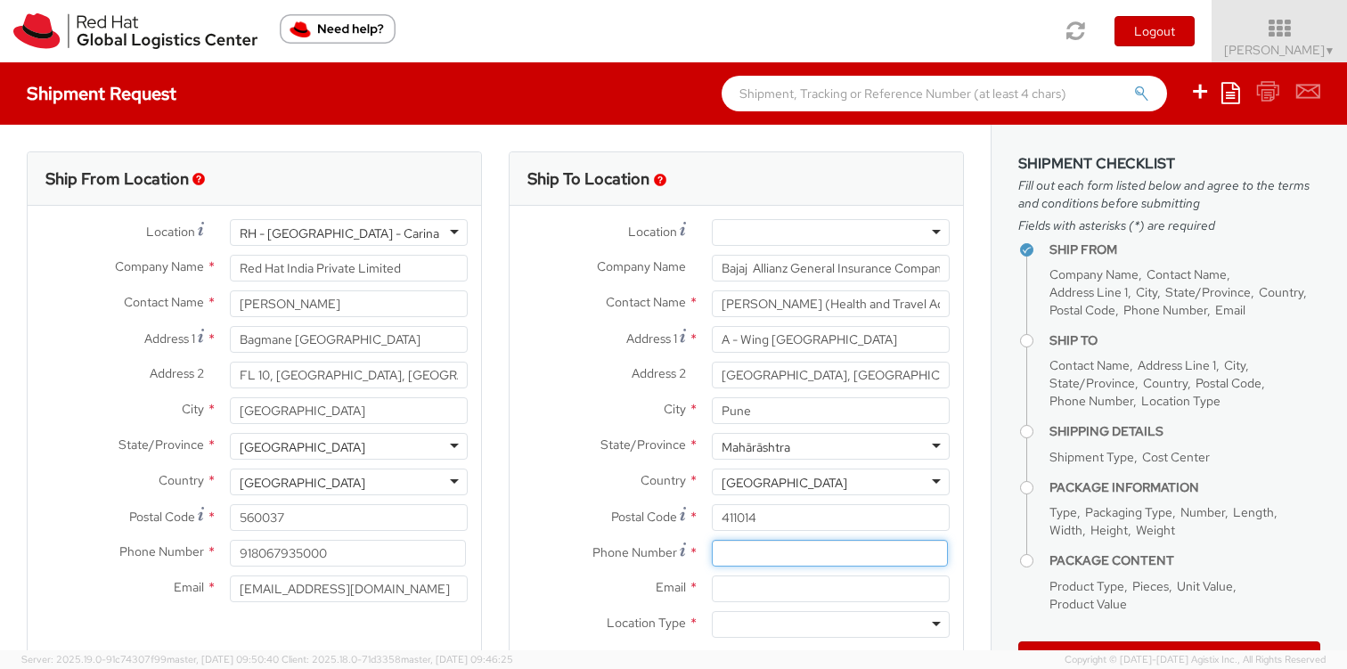
click at [754, 547] on input at bounding box center [830, 553] width 236 height 27
type input "7385720355"
click at [600, 599] on div "Email *" at bounding box center [735, 588] width 453 height 27
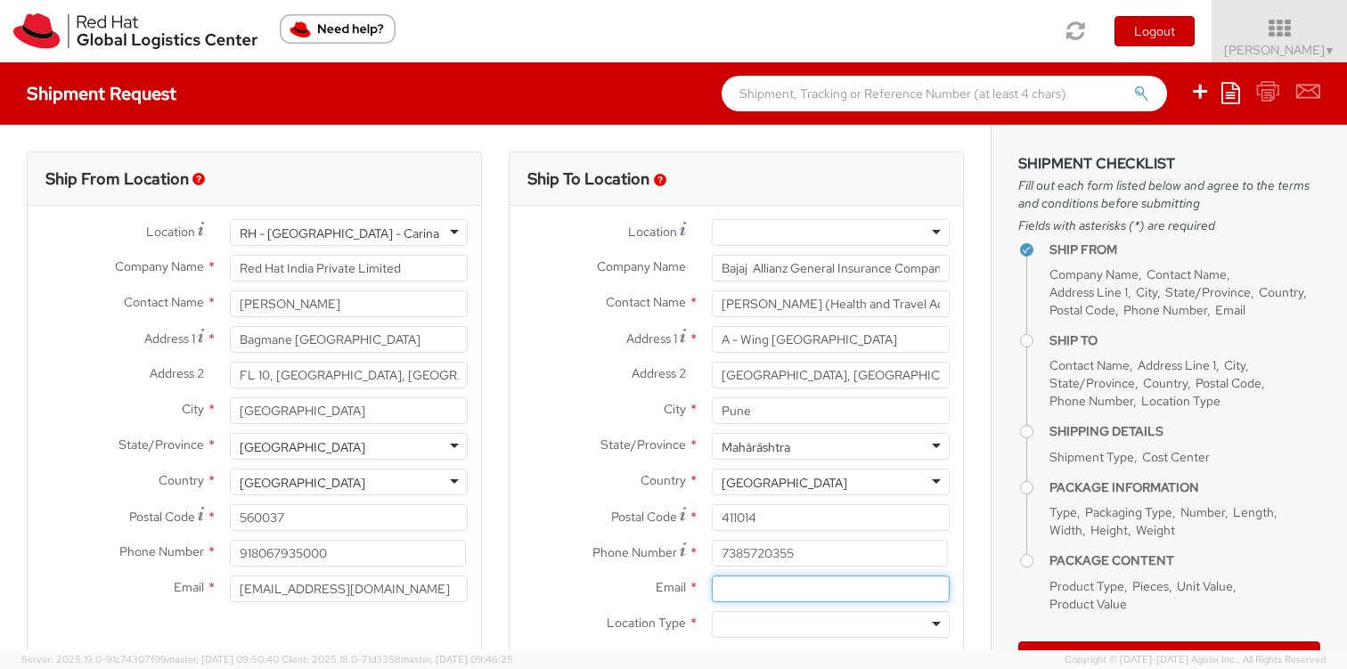
click at [770, 589] on input "Email *" at bounding box center [831, 588] width 238 height 27
paste input "[EMAIL_ADDRESS][DOMAIN_NAME]"
drag, startPoint x: 740, startPoint y: 591, endPoint x: 612, endPoint y: 589, distance: 128.3
click at [612, 589] on div "Email * [EMAIL_ADDRESS][DOMAIN_NAME]" at bounding box center [735, 588] width 453 height 27
type input "[EMAIL_ADDRESS][DOMAIN_NAME]"
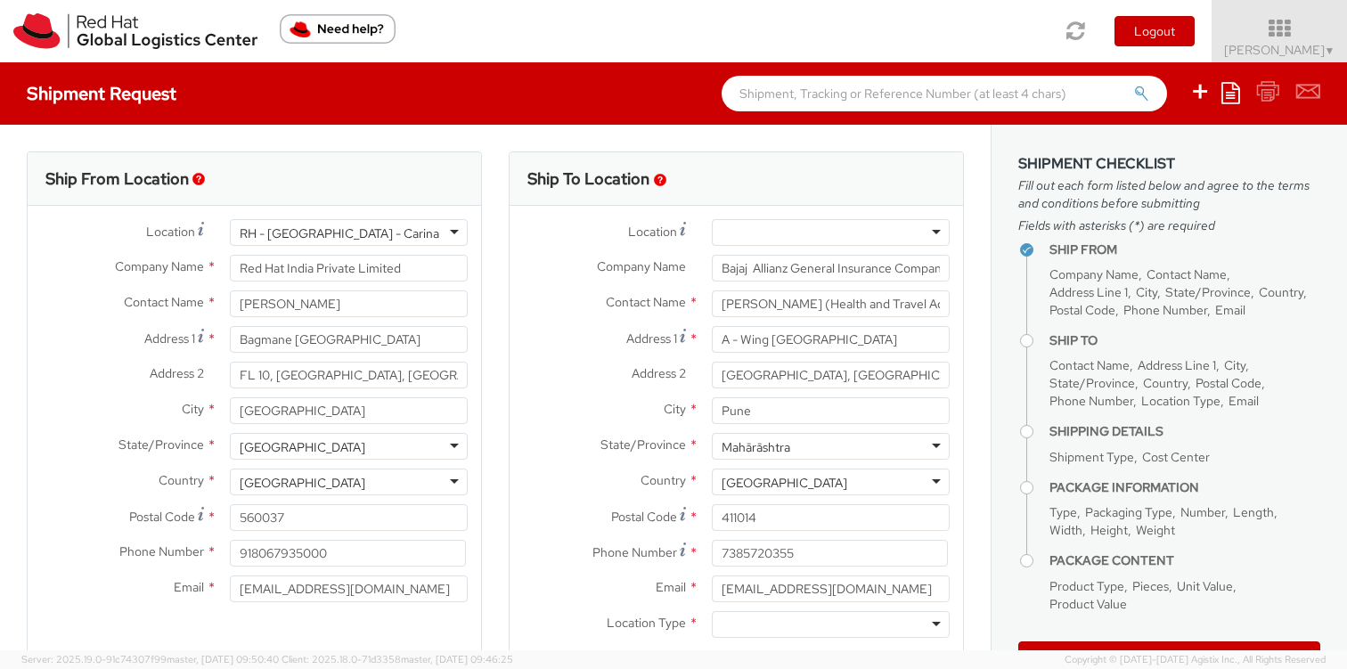
click at [640, 603] on div "Email * [EMAIL_ADDRESS][DOMAIN_NAME]" at bounding box center [735, 593] width 453 height 36
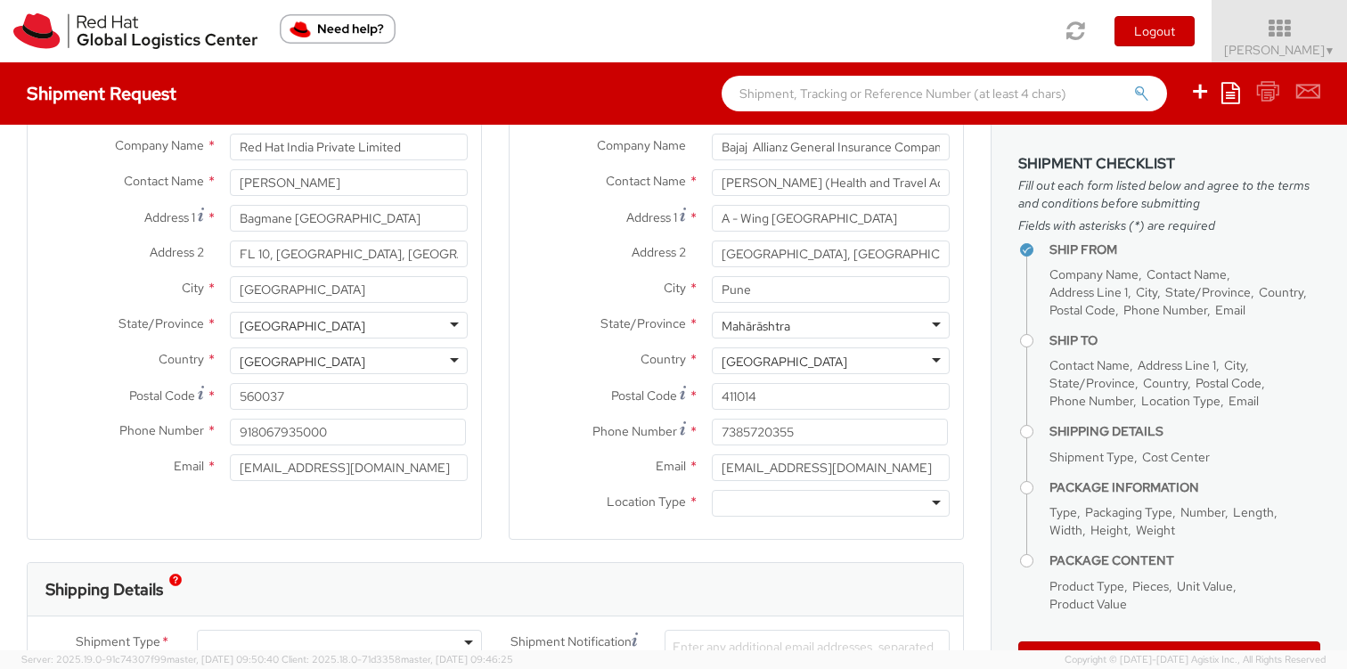
scroll to position [143, 0]
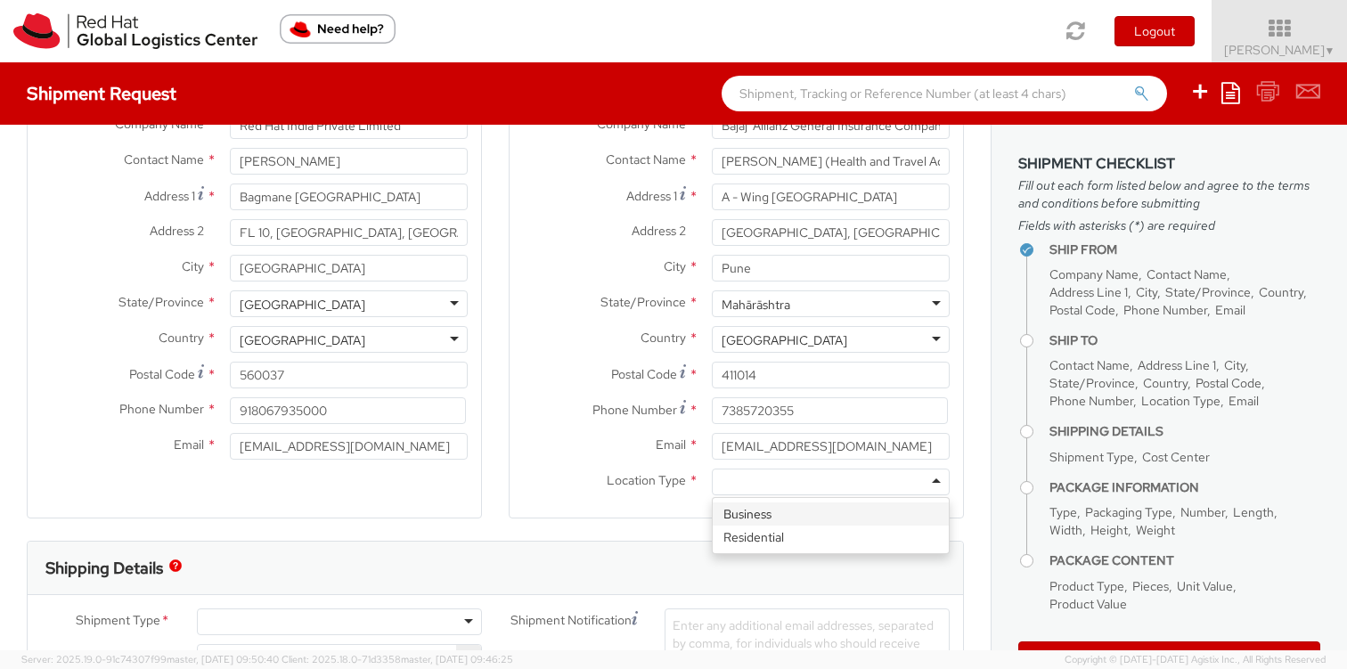
click at [779, 482] on div at bounding box center [831, 482] width 238 height 27
click at [681, 525] on div "Ship To Location Location * [GEOGRAPHIC_DATA] - [GEOGRAPHIC_DATA] - [GEOGRAPHIC…" at bounding box center [736, 275] width 455 height 532
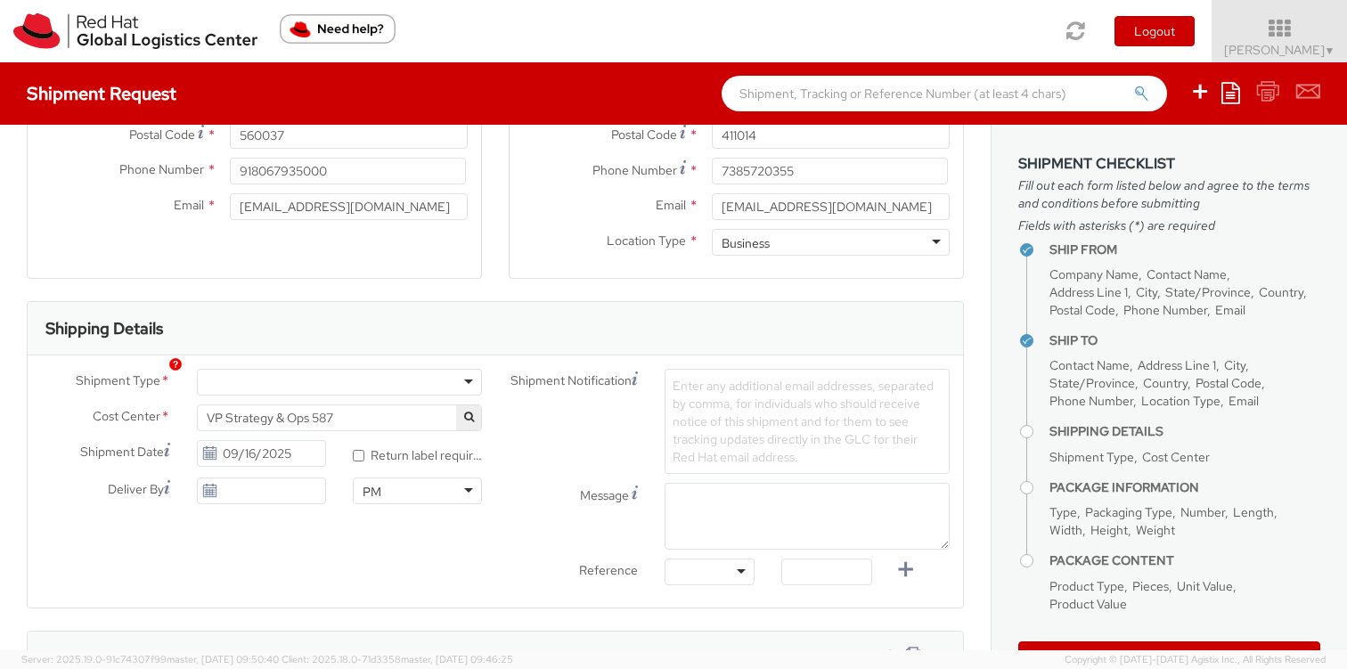
scroll to position [392, 0]
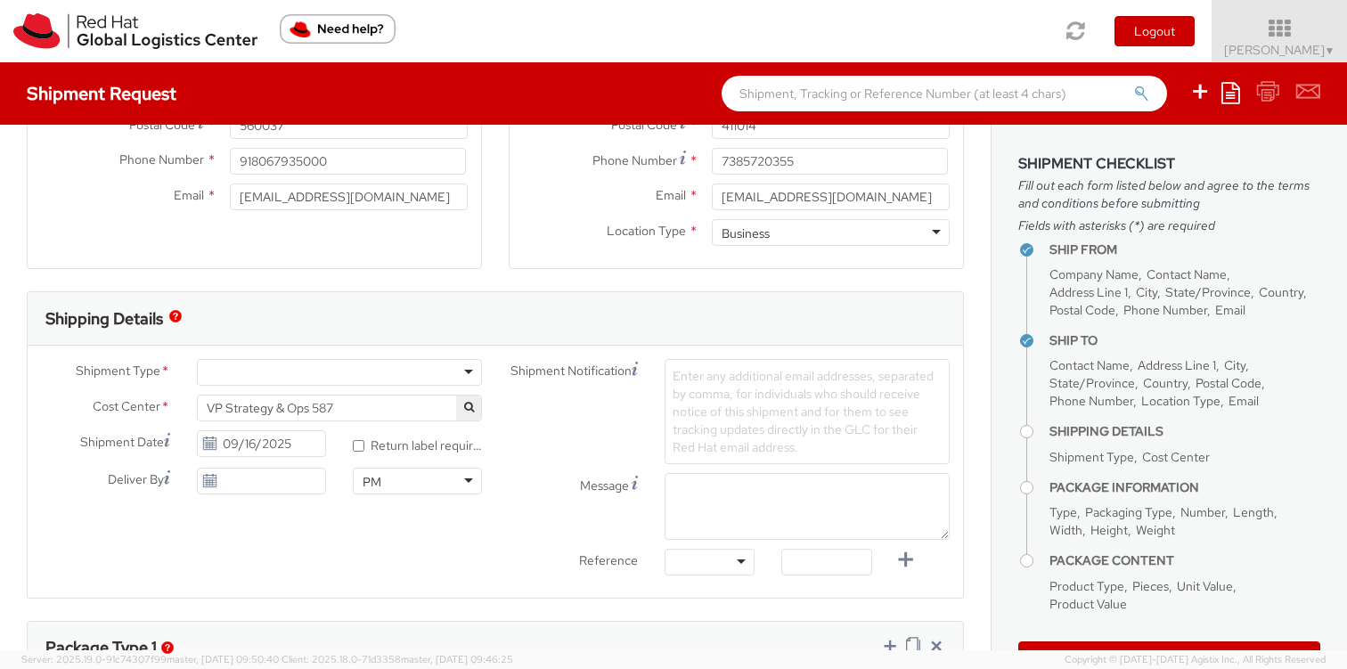
click at [337, 377] on div at bounding box center [339, 372] width 285 height 27
click at [236, 446] on input "09/16/2025" at bounding box center [261, 443] width 129 height 27
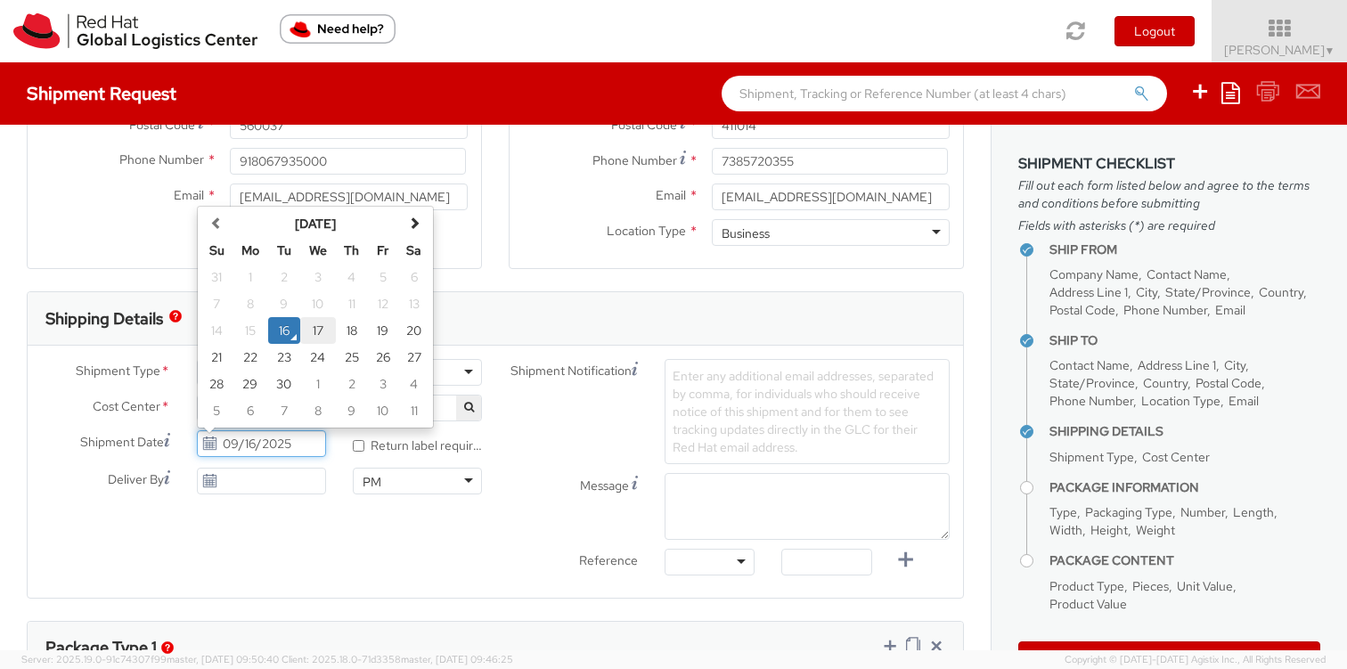
click at [313, 330] on td "17" at bounding box center [318, 330] width 36 height 27
type input "09/17/2025"
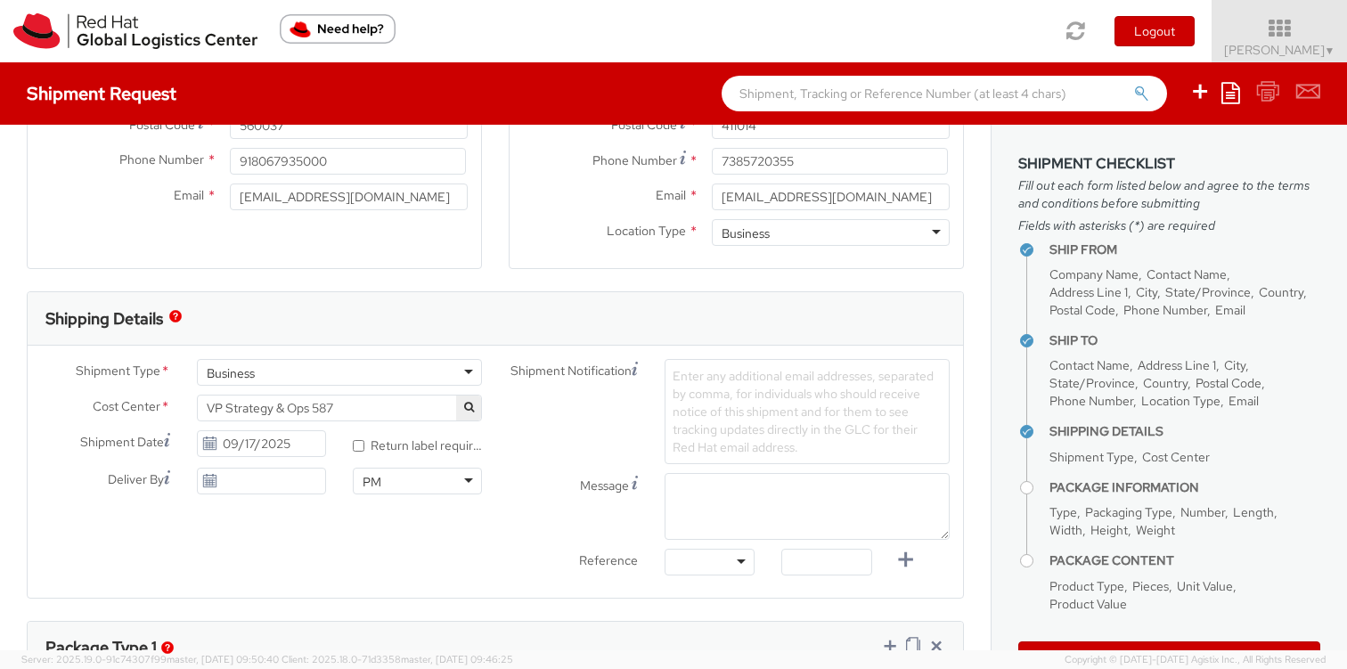
click at [713, 404] on span "Enter any additional email addresses, separated by comma, for individuals who s…" at bounding box center [803, 411] width 261 height 87
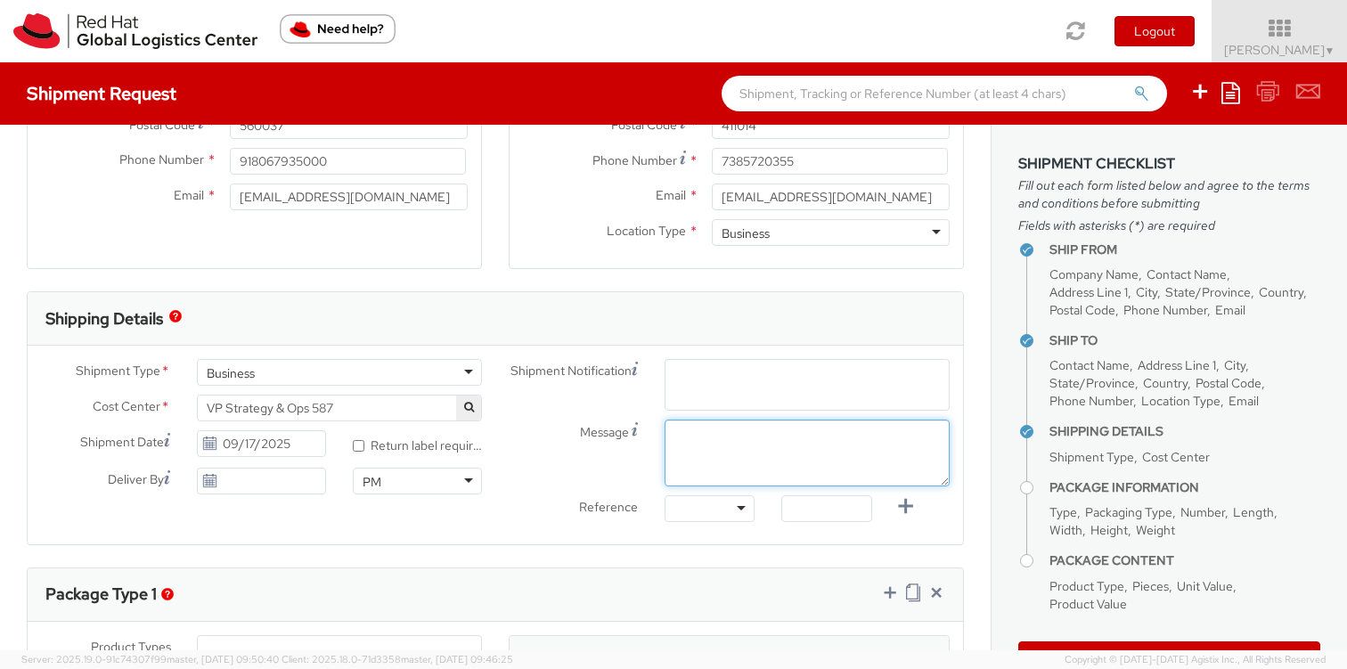
click at [714, 449] on div "Shipment Notification Enter any additional email addresses, separated by comma,…" at bounding box center [729, 445] width 468 height 172
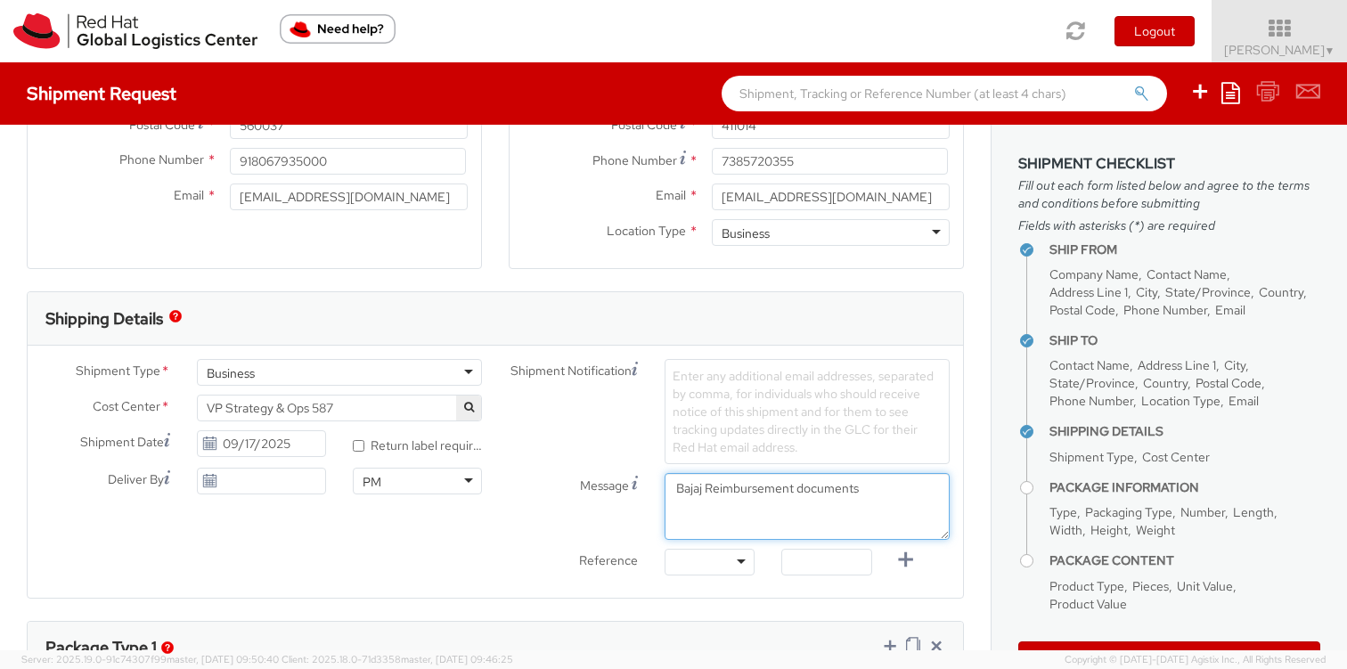
type textarea "Bajaj Reimbursement documents"
click at [475, 530] on div "Shipment Type * Business Business Batch Business Cost Center * VP Strategy & Op…" at bounding box center [495, 471] width 935 height 225
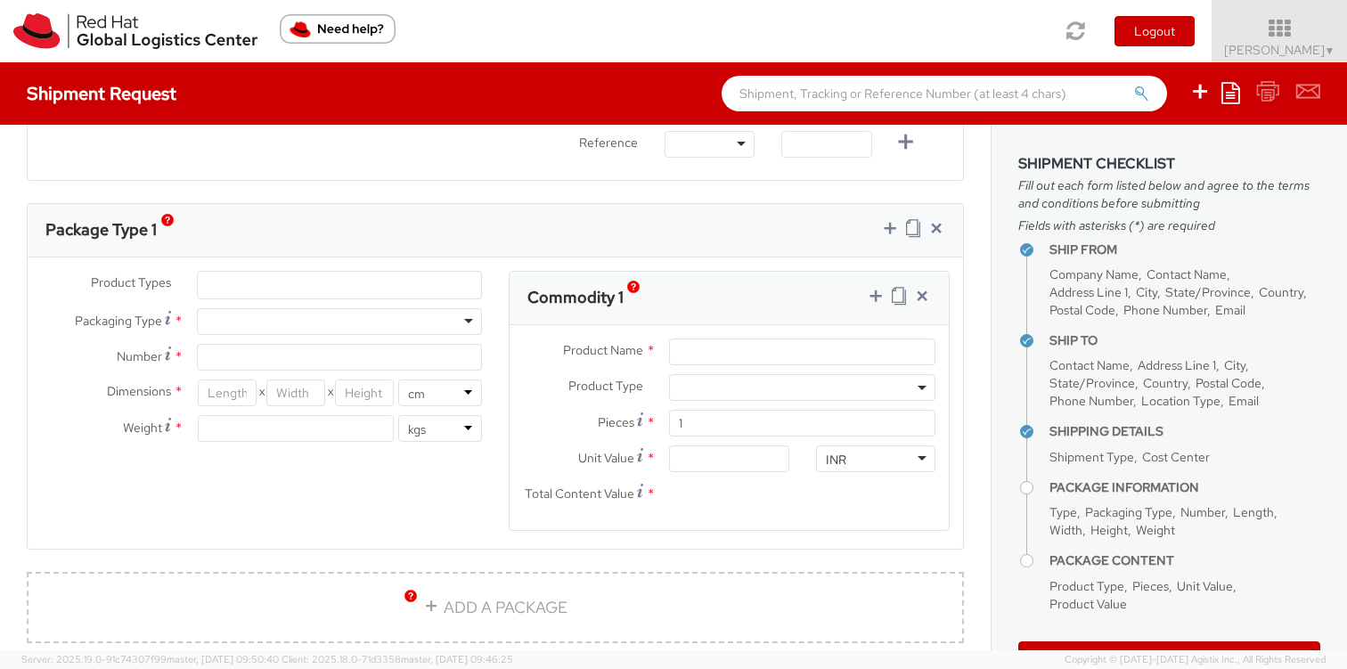
scroll to position [819, 0]
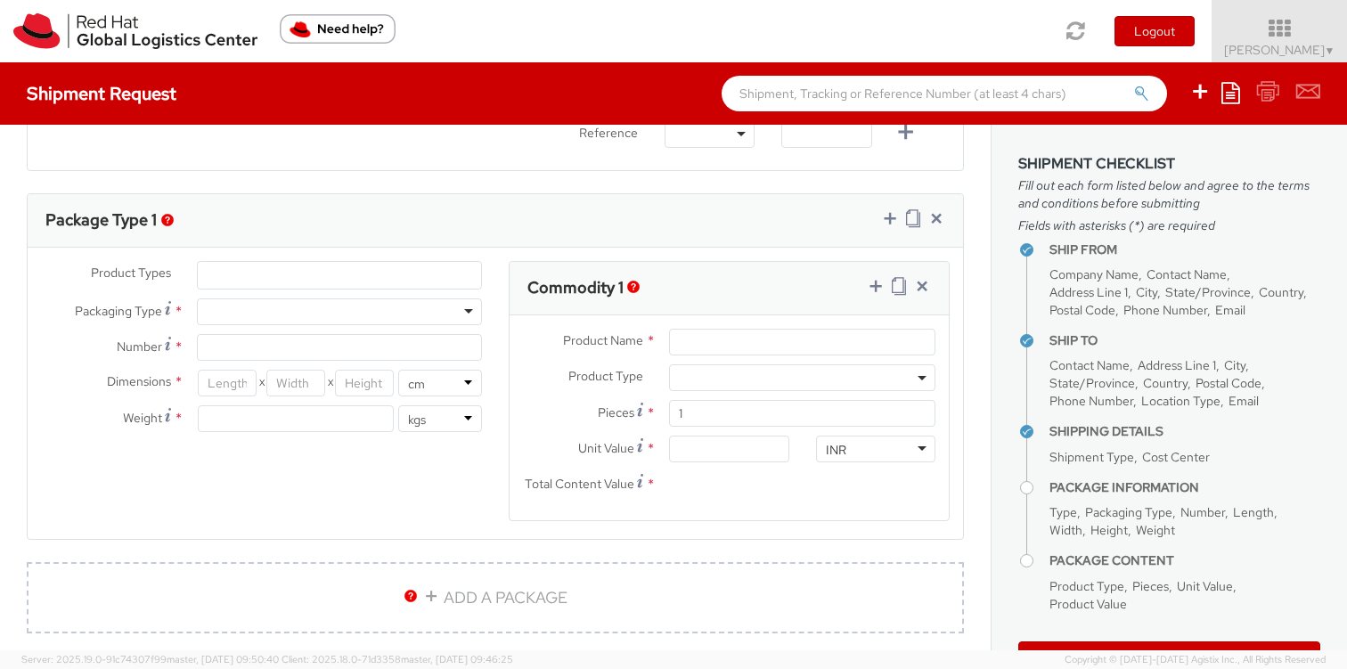
click at [431, 312] on div at bounding box center [339, 311] width 285 height 27
type input "1"
type input "24.13"
type input "31.75"
type input "0.64"
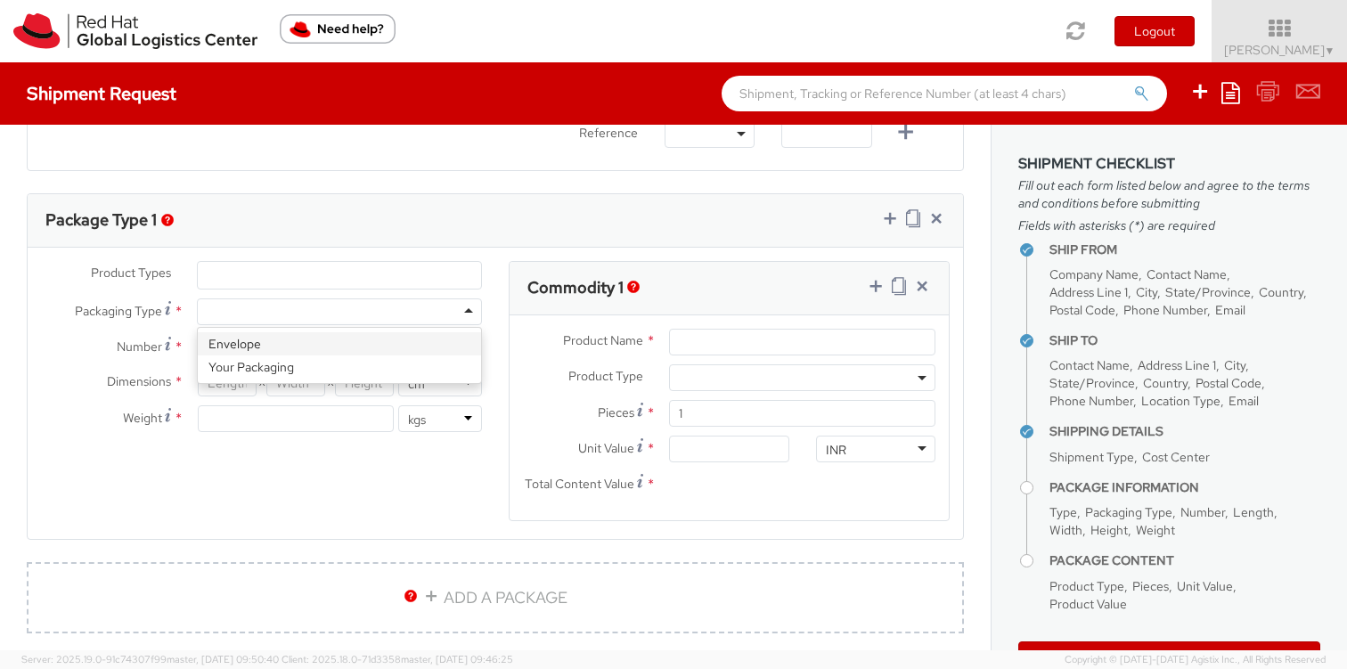
type input "0.5"
click at [281, 276] on ul at bounding box center [339, 275] width 283 height 27
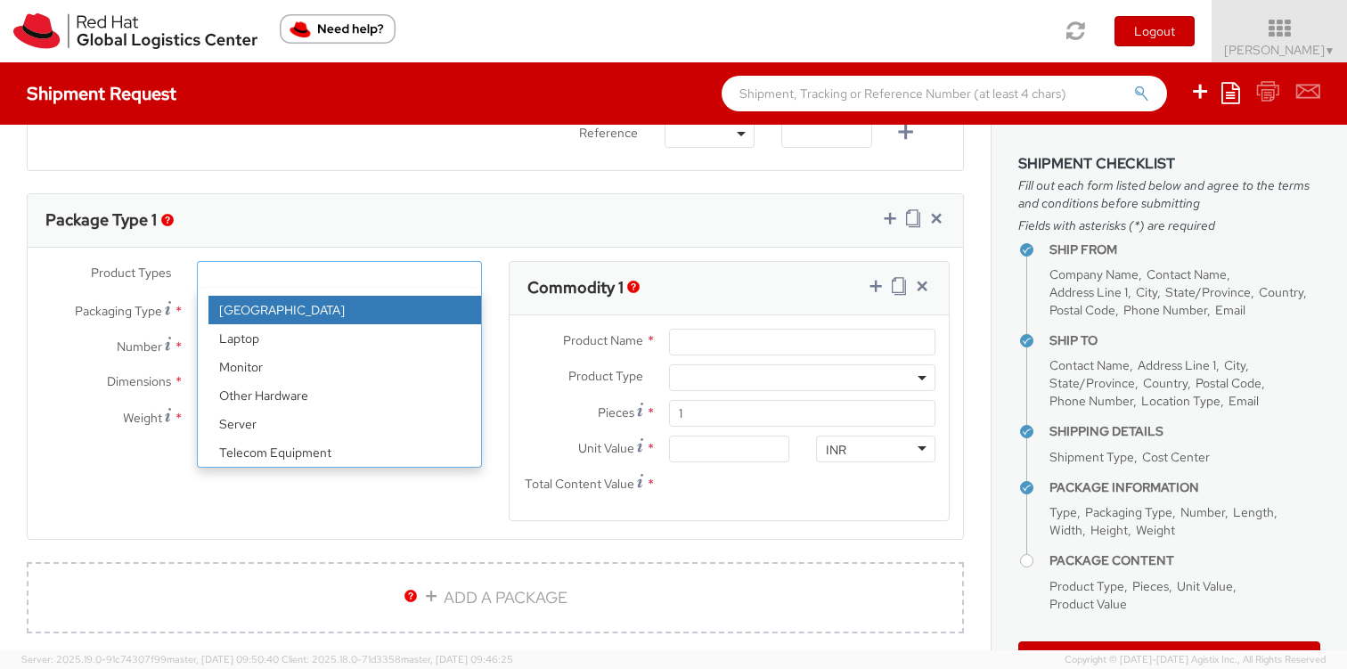
scroll to position [0, 0]
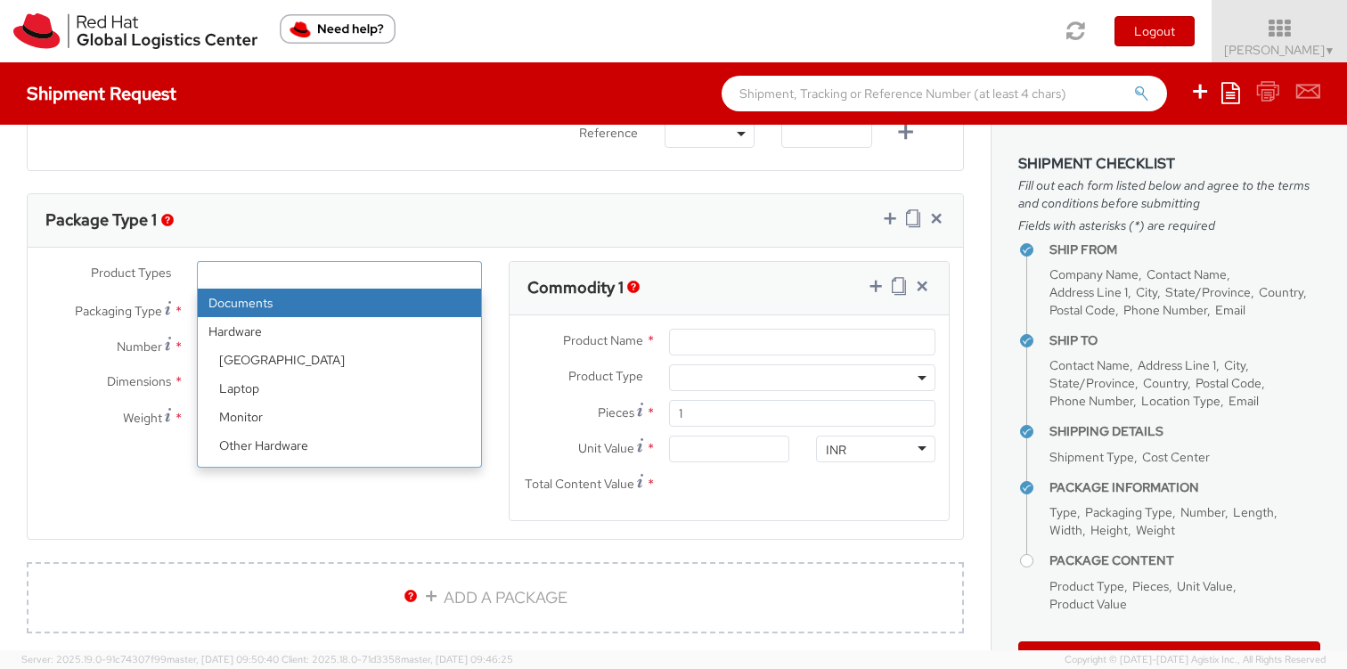
select select "DOCUMENT"
type input "Documents"
select select "DOCUMENT"
type input "1.00"
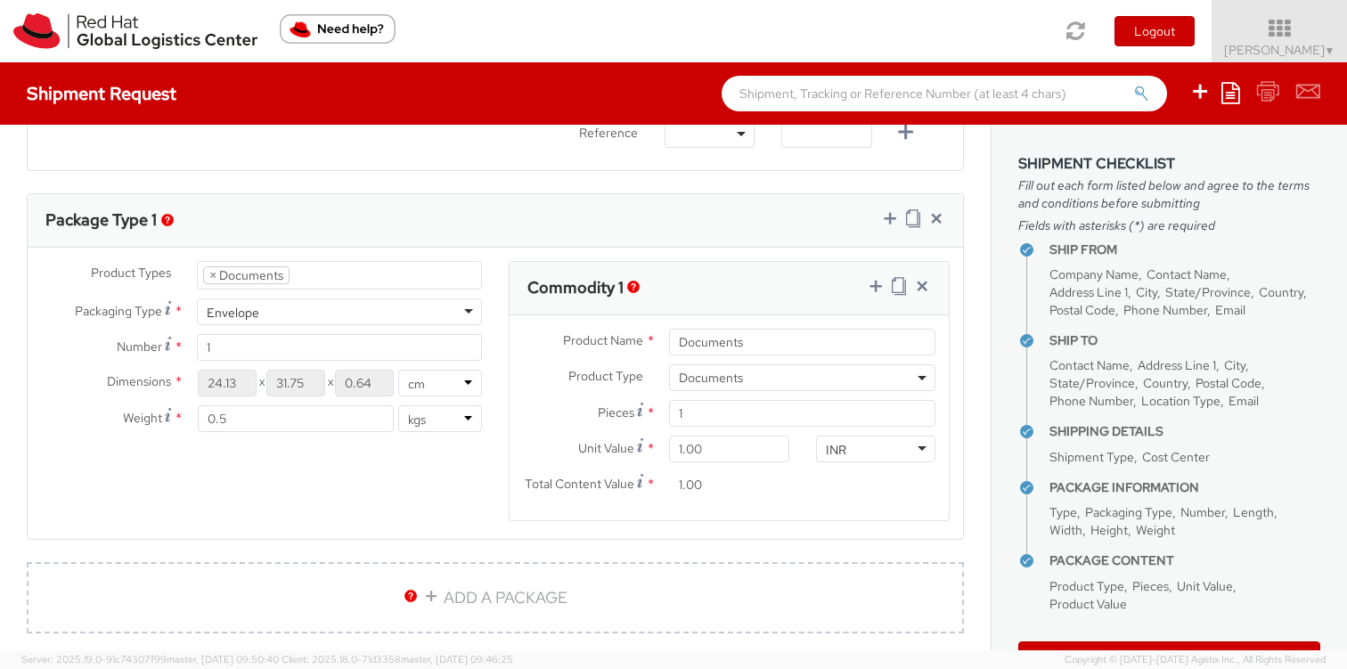
click at [381, 522] on div "Product Types * Documents Docking Station Laptop Monitor Other Hardware Server …" at bounding box center [495, 402] width 935 height 282
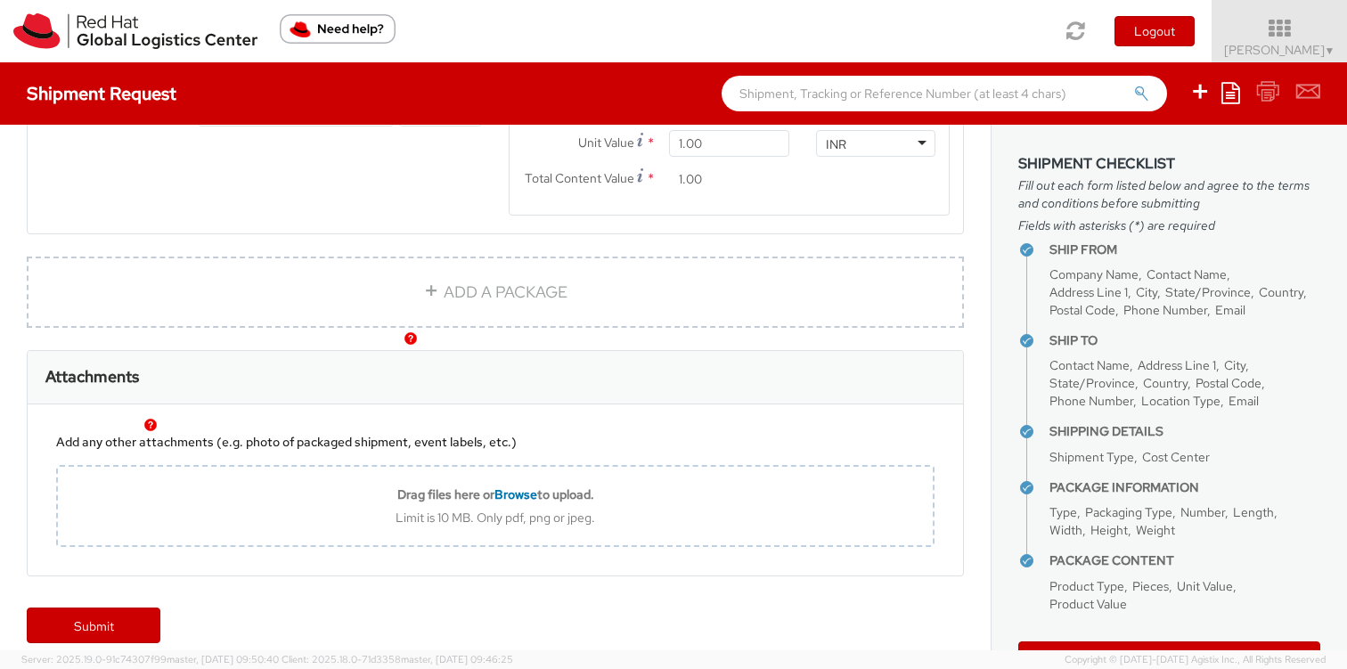
scroll to position [1140, 0]
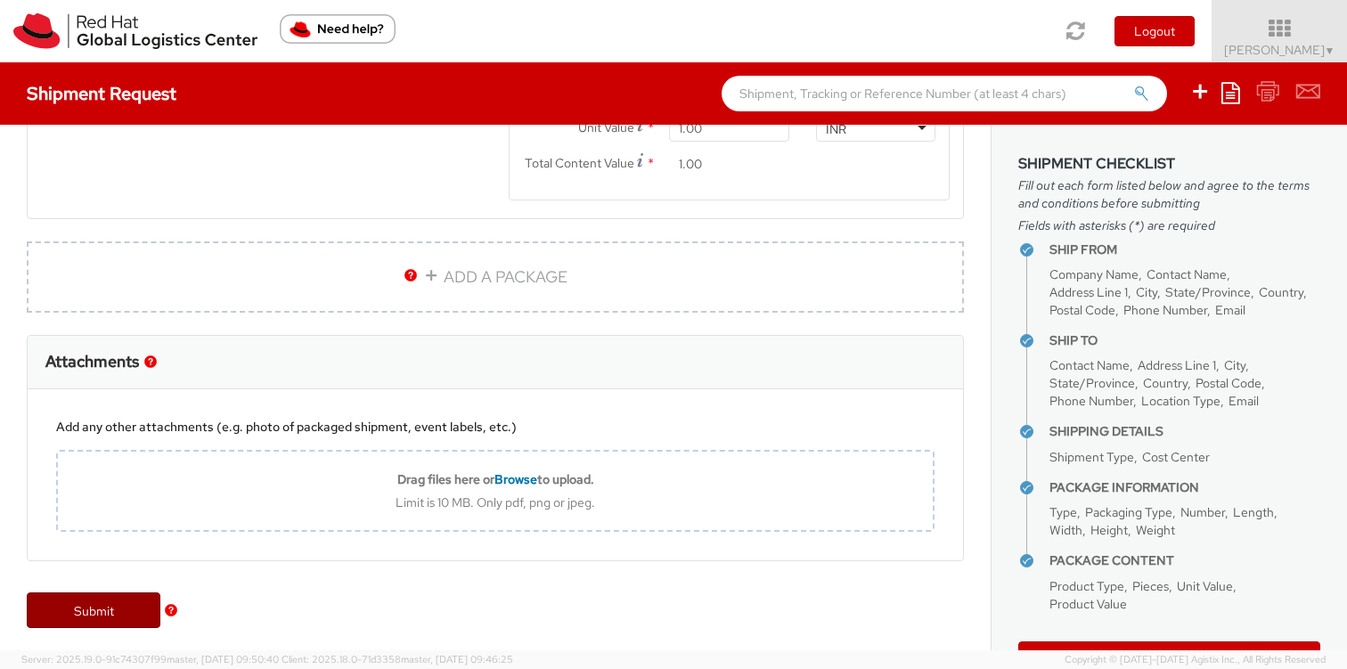
click at [118, 609] on link "Submit" at bounding box center [94, 610] width 134 height 36
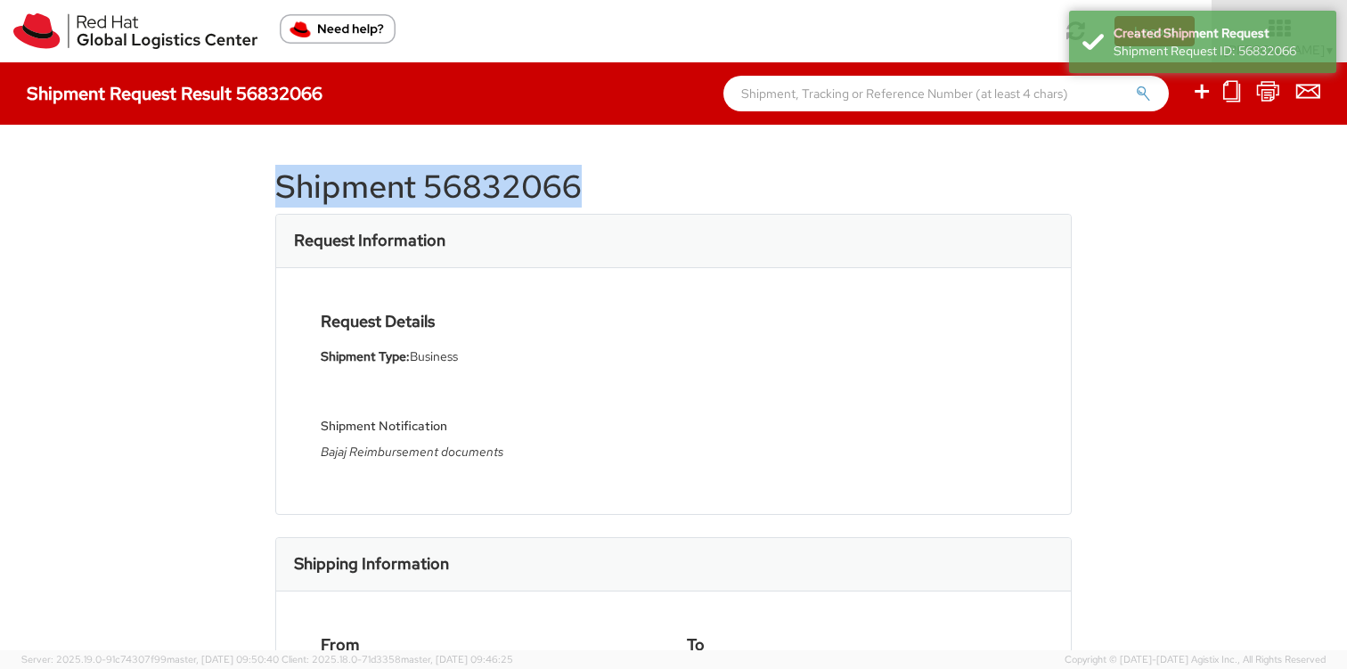
drag, startPoint x: 583, startPoint y: 183, endPoint x: 253, endPoint y: 183, distance: 330.5
click at [253, 183] on div "Shipment 56832066 Request Information Request Details Shipment Type: Business S…" at bounding box center [673, 388] width 1347 height 526
copy h1 "Shipment 56832066"
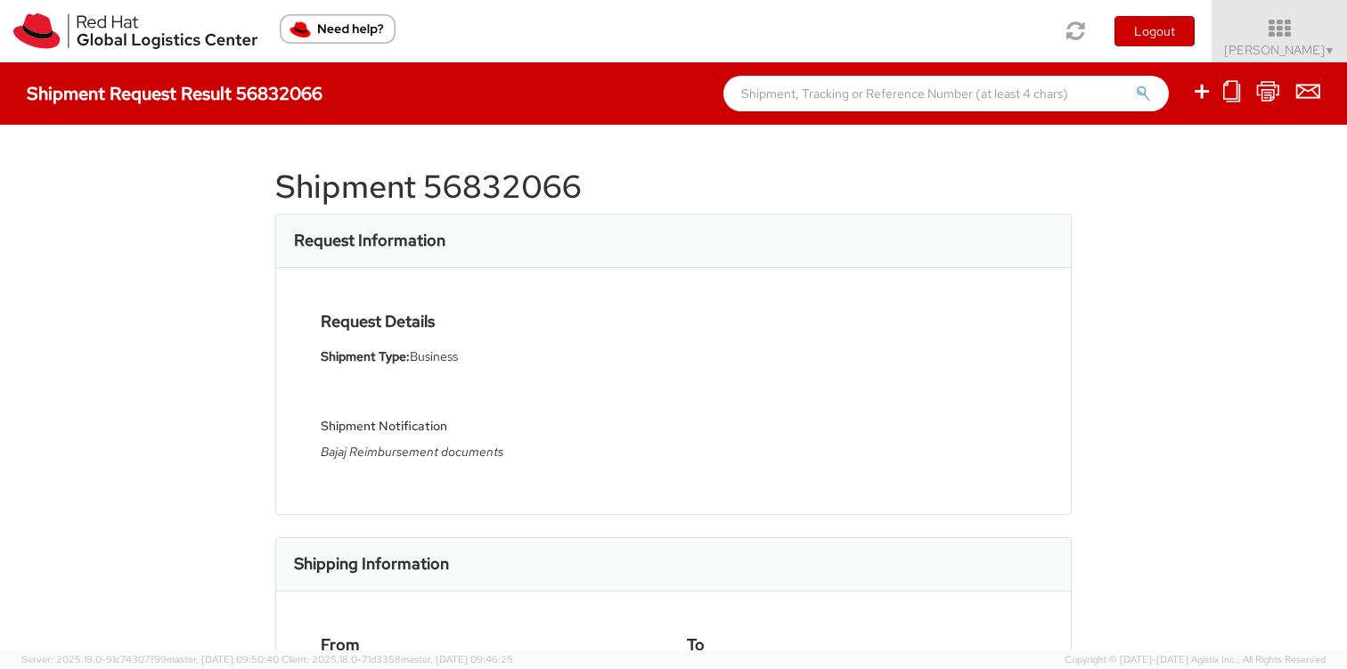
click at [666, 363] on div "Request Details Shipment Type: Business Shipment Notification Bajaj Reimburseme…" at bounding box center [490, 391] width 366 height 157
